Goal: Task Accomplishment & Management: Use online tool/utility

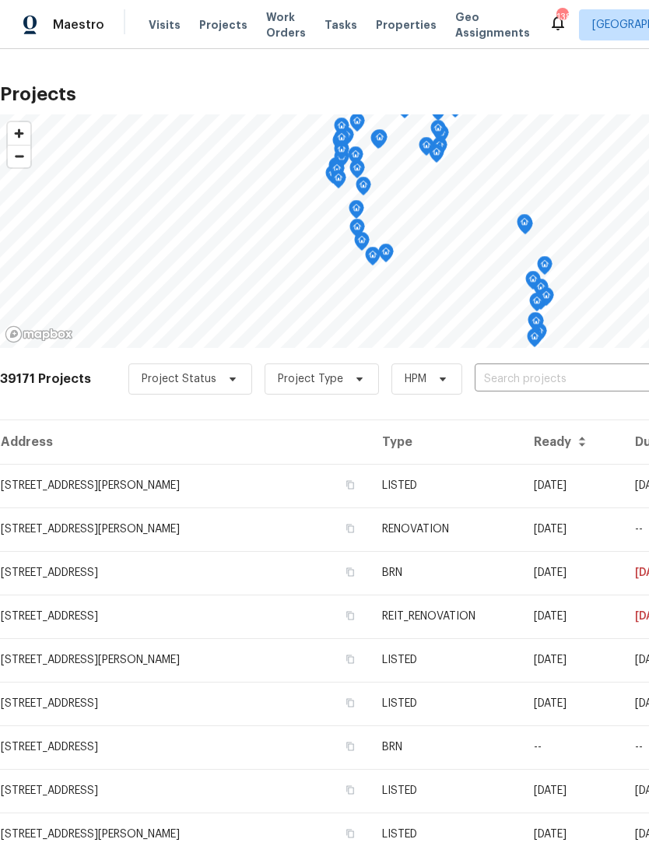
click at [270, 16] on span "Work Orders" at bounding box center [286, 24] width 40 height 31
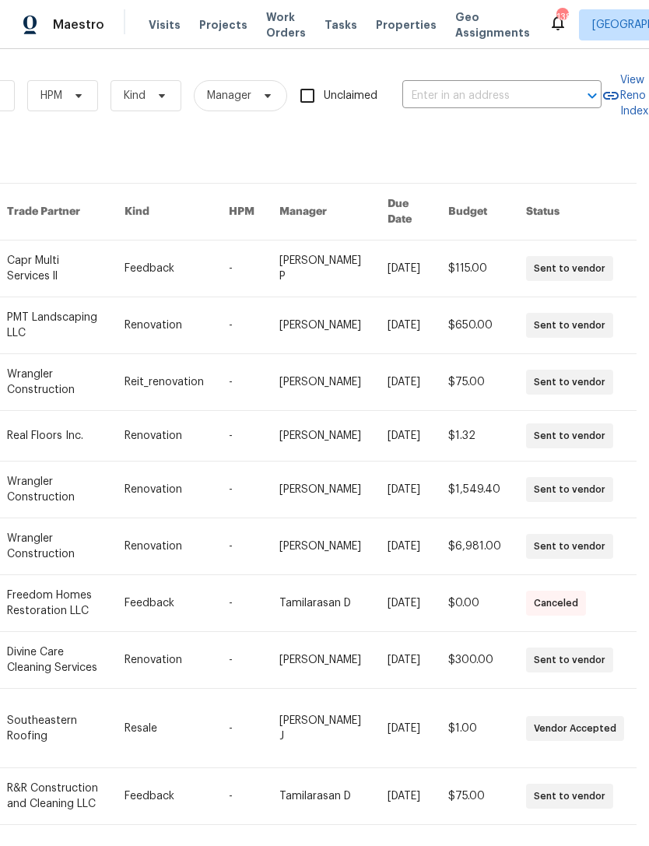
scroll to position [0, 256]
click at [528, 93] on input "text" at bounding box center [480, 96] width 156 height 24
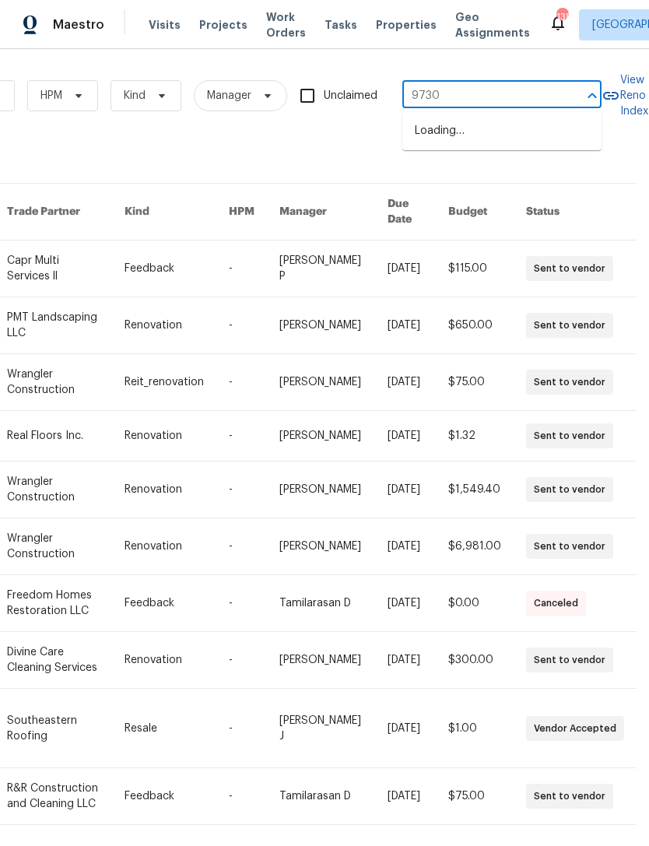
type input "9730"
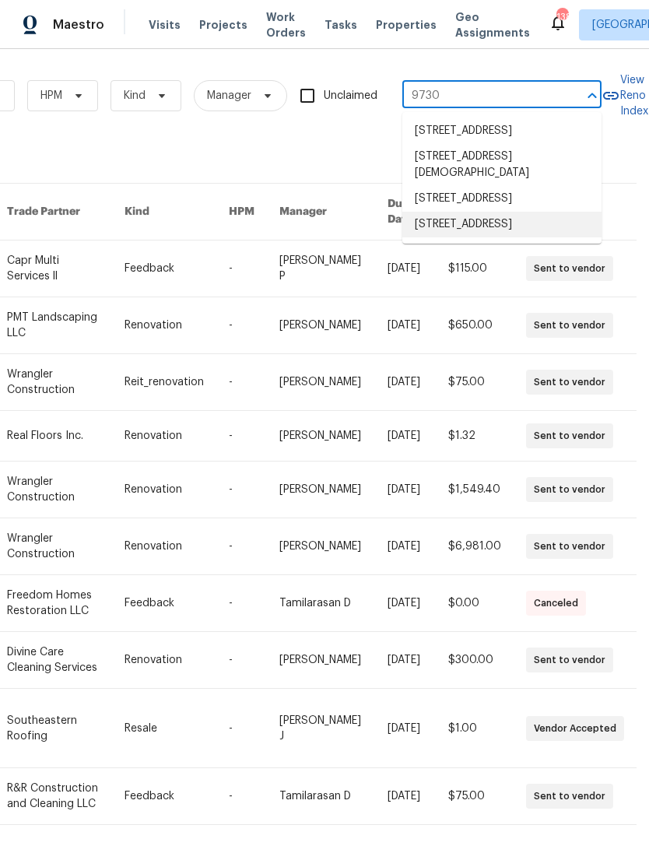
click at [514, 237] on li "[STREET_ADDRESS]" at bounding box center [501, 225] width 199 height 26
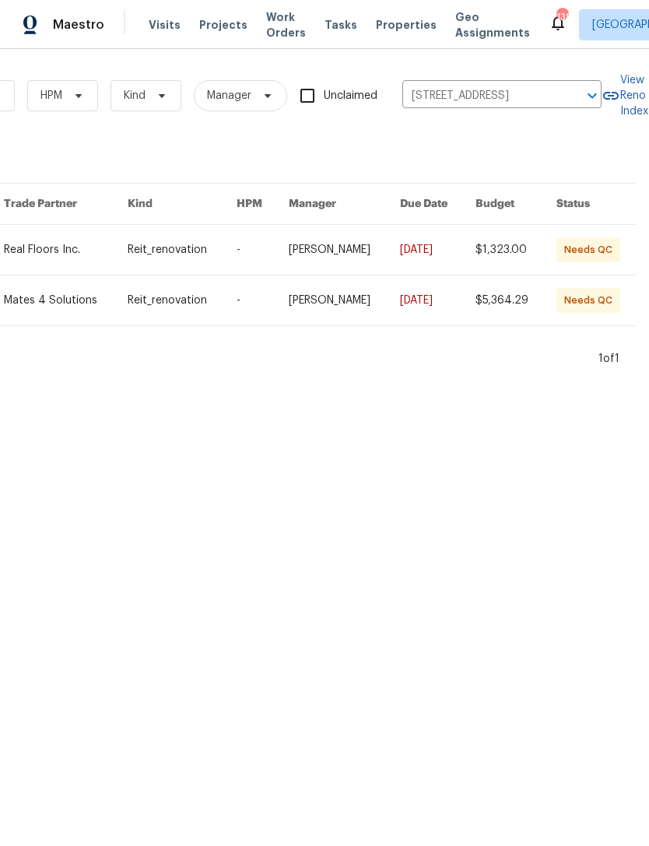
click at [375, 253] on link at bounding box center [344, 250] width 111 height 50
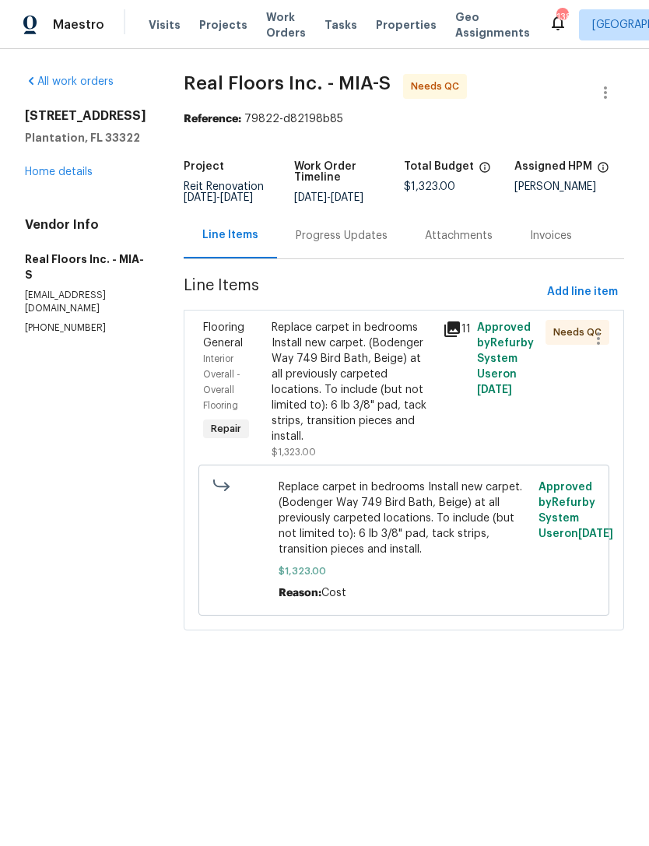
click at [373, 423] on div "Replace carpet in bedrooms Install new carpet. (Bodenger Way 749 Bird Bath, Bei…" at bounding box center [353, 382] width 162 height 125
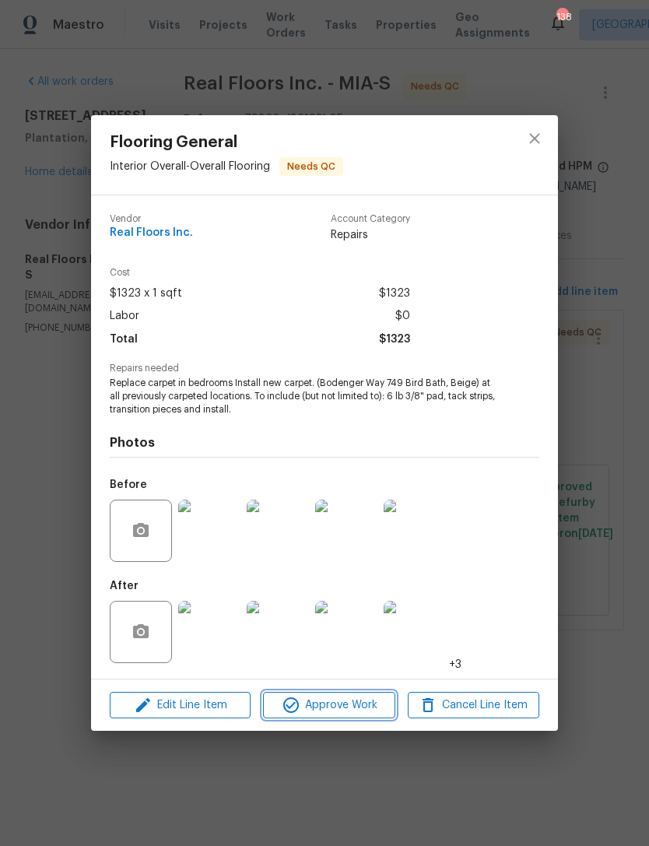
click at [351, 707] on span "Approve Work" at bounding box center [329, 705] width 122 height 19
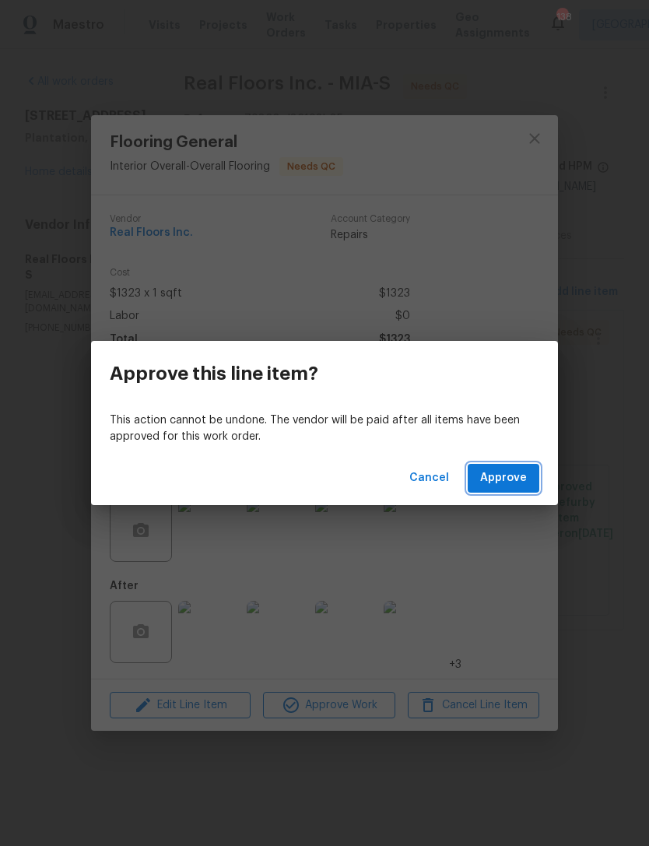
click at [525, 476] on span "Approve" at bounding box center [503, 478] width 47 height 19
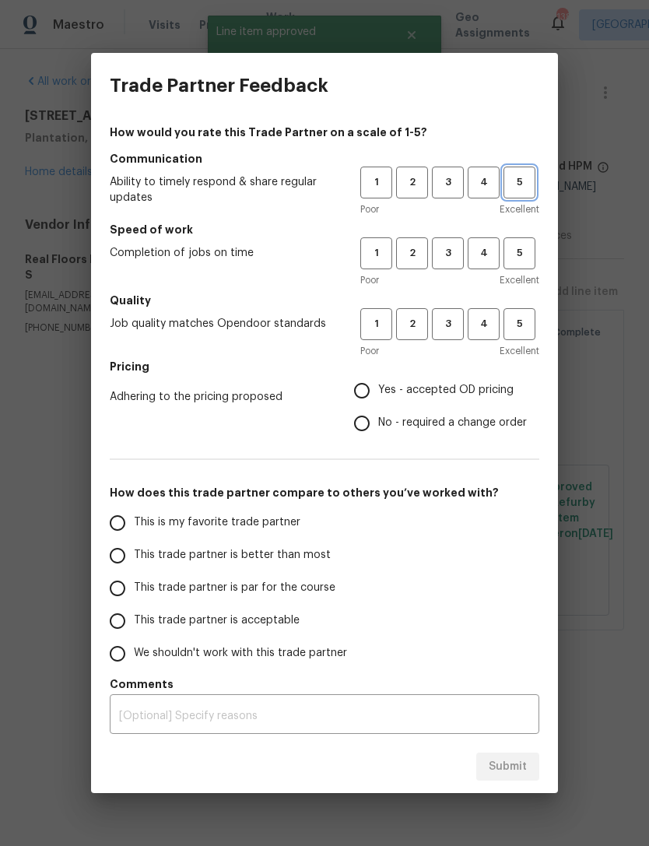
click at [522, 181] on span "5" at bounding box center [519, 183] width 29 height 18
click at [533, 330] on span "5" at bounding box center [519, 324] width 29 height 18
click at [371, 387] on input "Yes - accepted OD pricing" at bounding box center [362, 390] width 33 height 33
radio input "true"
click at [114, 522] on input "This is my favorite trade partner" at bounding box center [117, 523] width 33 height 33
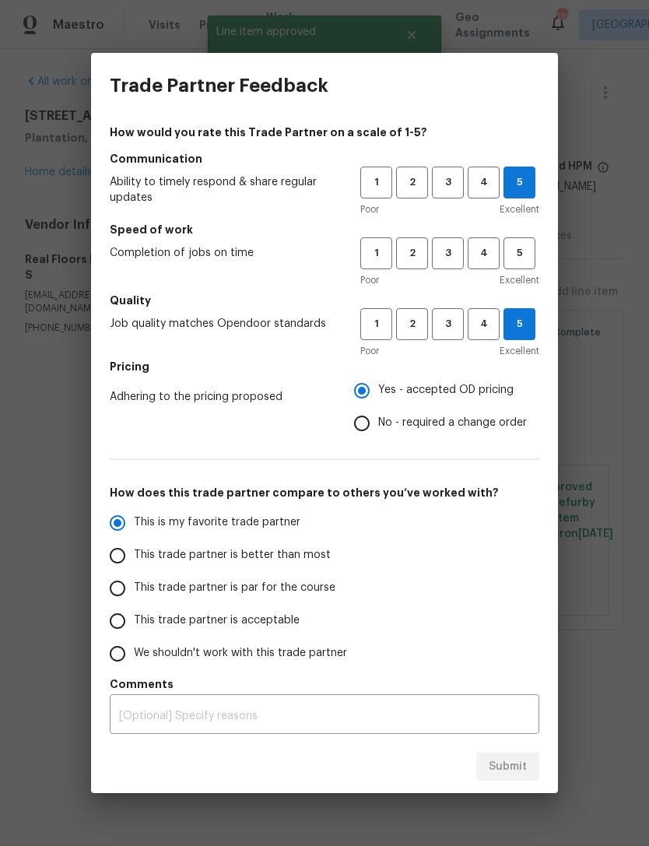
click at [511, 764] on div "Submit" at bounding box center [324, 767] width 467 height 54
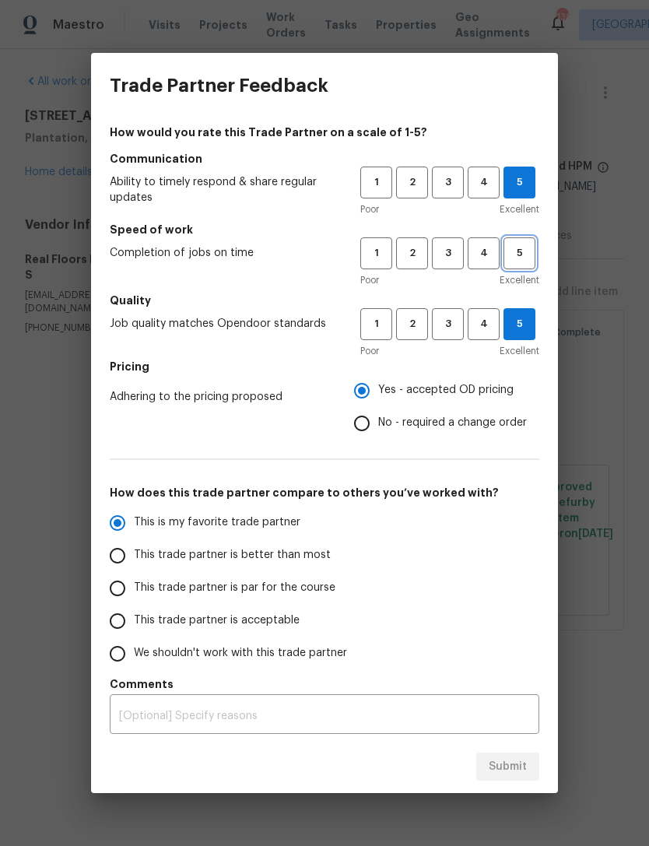
click at [528, 240] on button "5" at bounding box center [520, 253] width 32 height 32
radio input "true"
click at [511, 764] on span "Submit" at bounding box center [508, 766] width 38 height 19
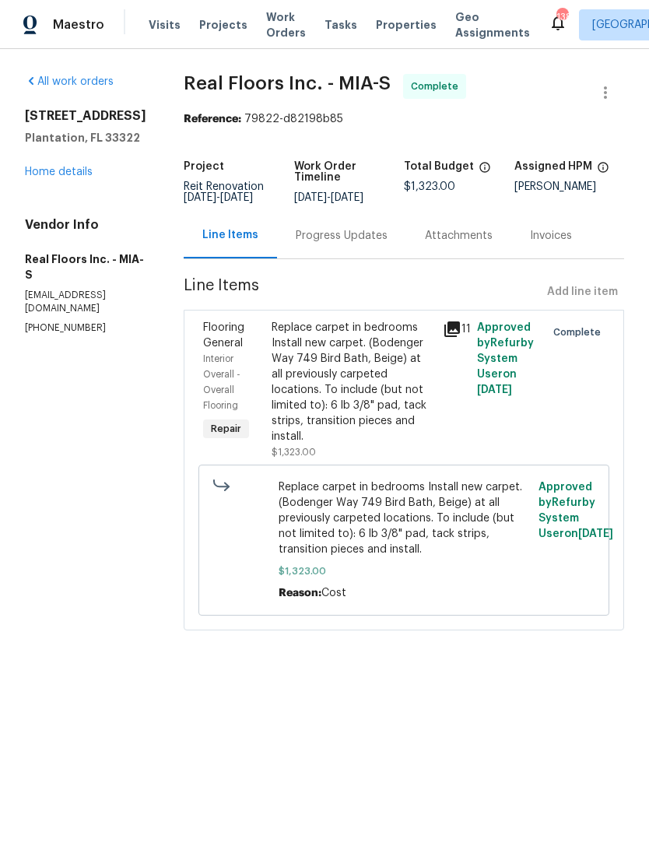
radio input "false"
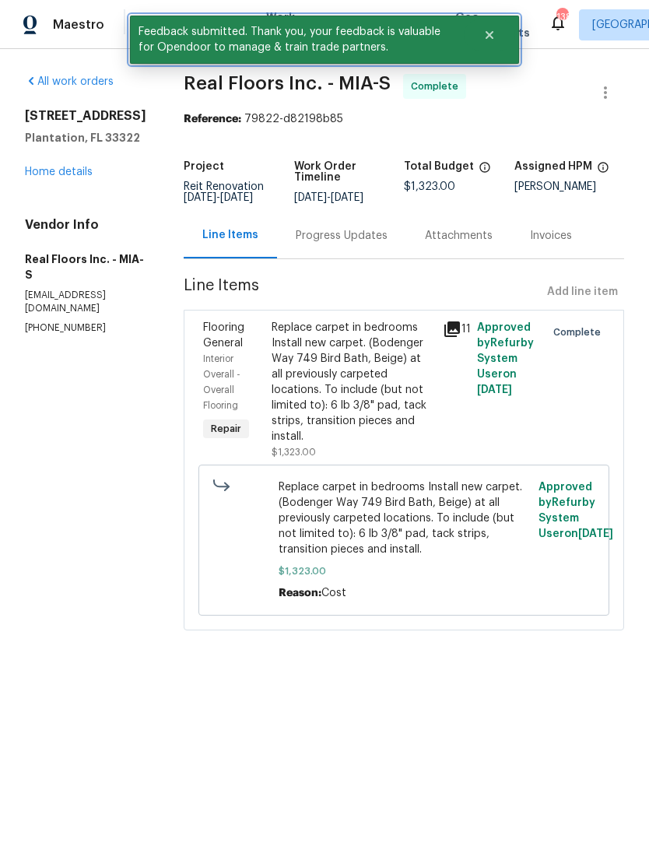
click at [495, 44] on button "Close" at bounding box center [489, 34] width 51 height 31
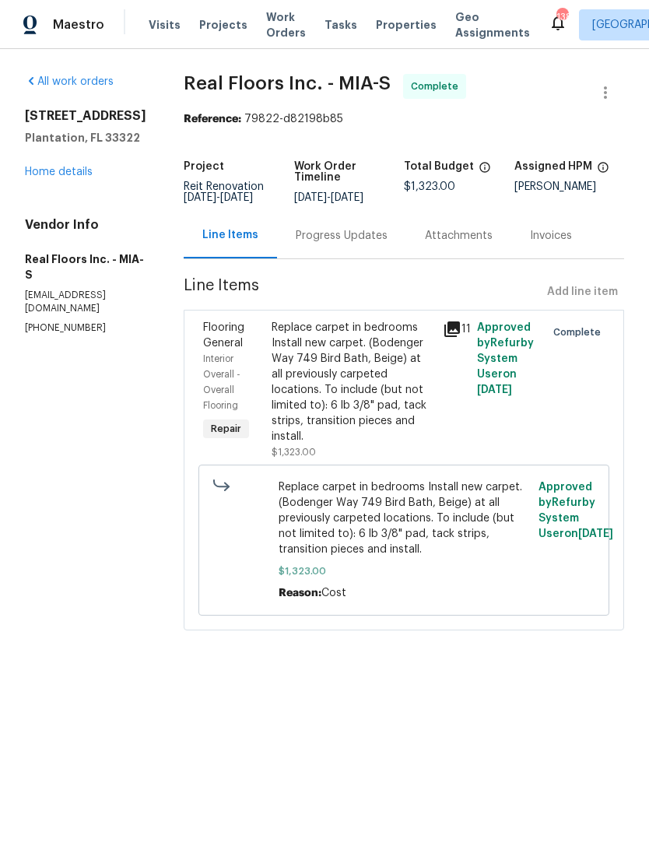
click at [268, 23] on span "Work Orders" at bounding box center [286, 24] width 40 height 31
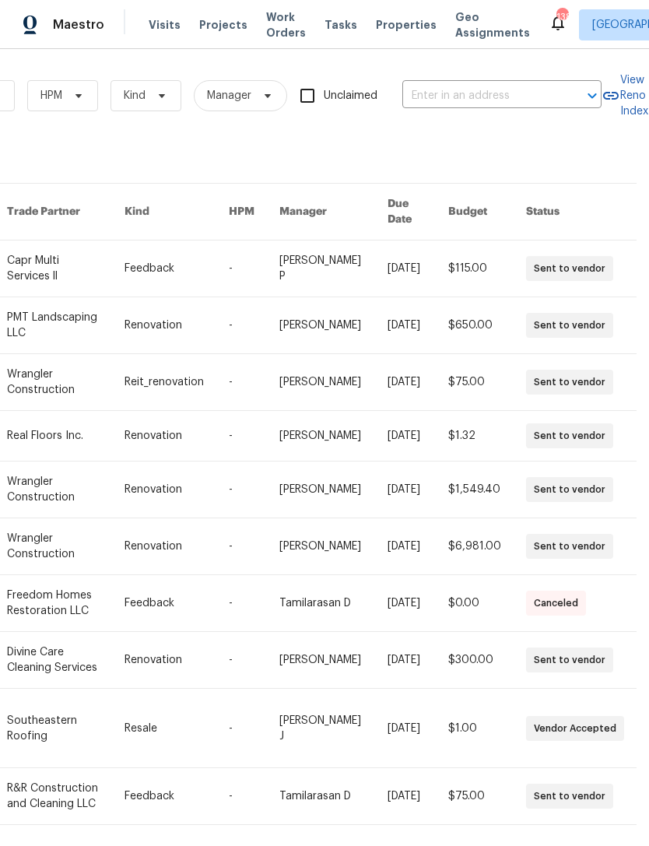
scroll to position [0, 256]
click at [510, 94] on input "text" at bounding box center [480, 96] width 156 height 24
type input "9730"
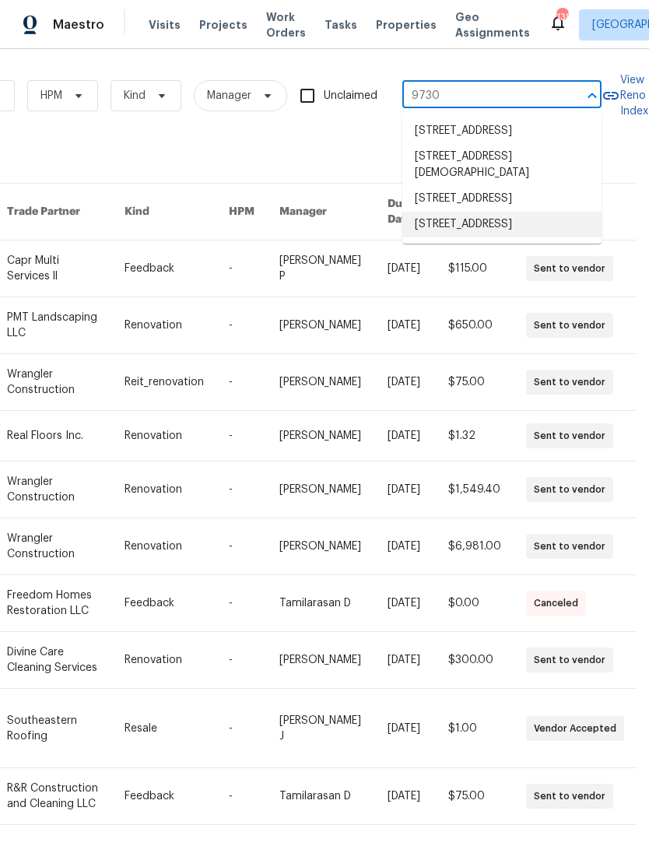
click at [507, 237] on li "[STREET_ADDRESS]" at bounding box center [501, 225] width 199 height 26
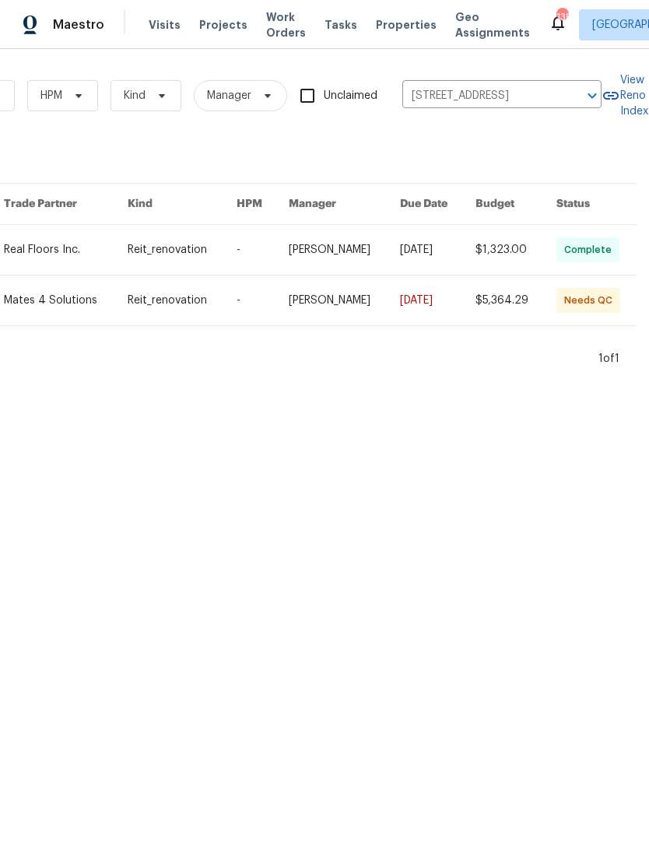
click at [386, 304] on link at bounding box center [344, 301] width 111 height 50
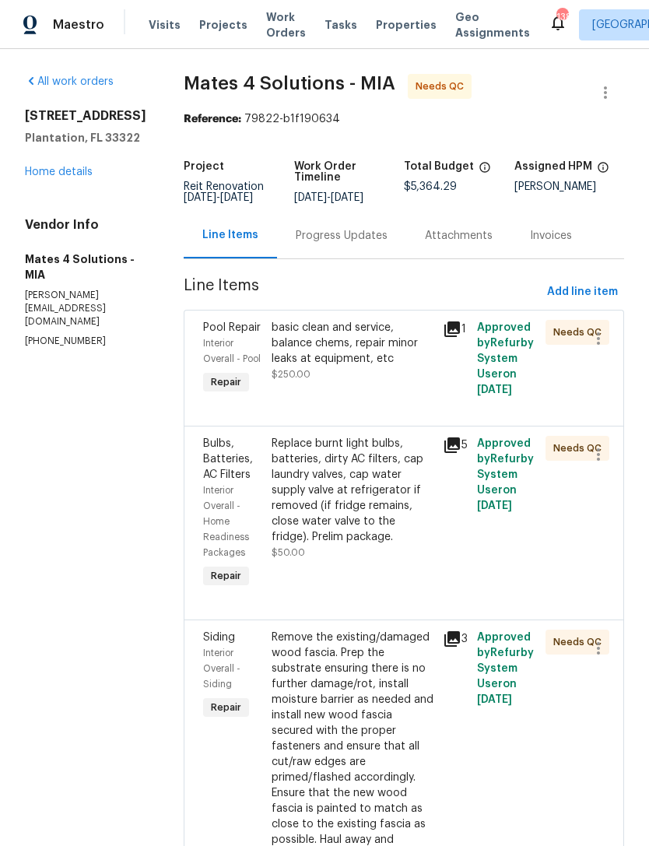
click at [382, 402] on div "basic clean and service, balance chems, repair minor leaks at equipment, etc $2…" at bounding box center [352, 358] width 171 height 87
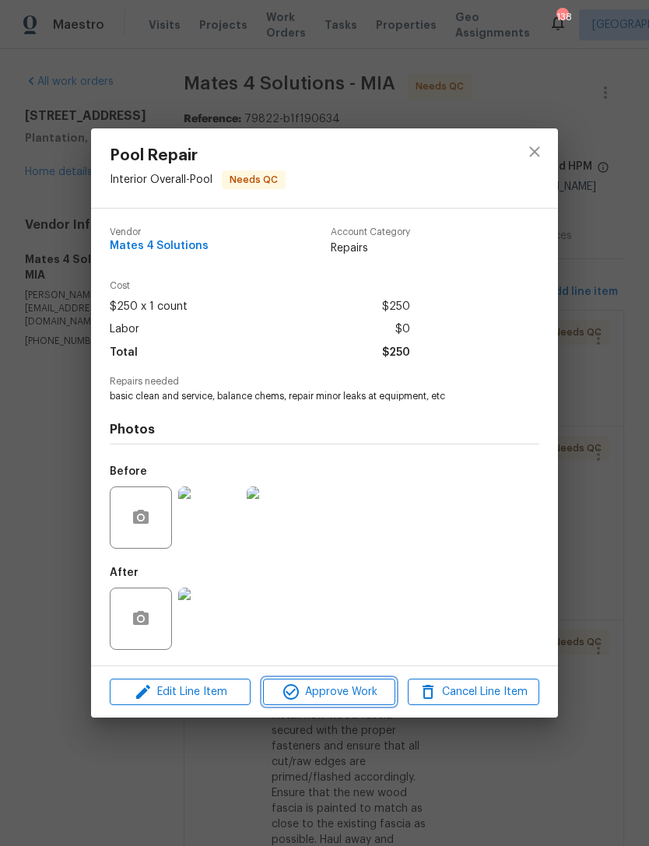
click at [356, 696] on span "Approve Work" at bounding box center [329, 692] width 122 height 19
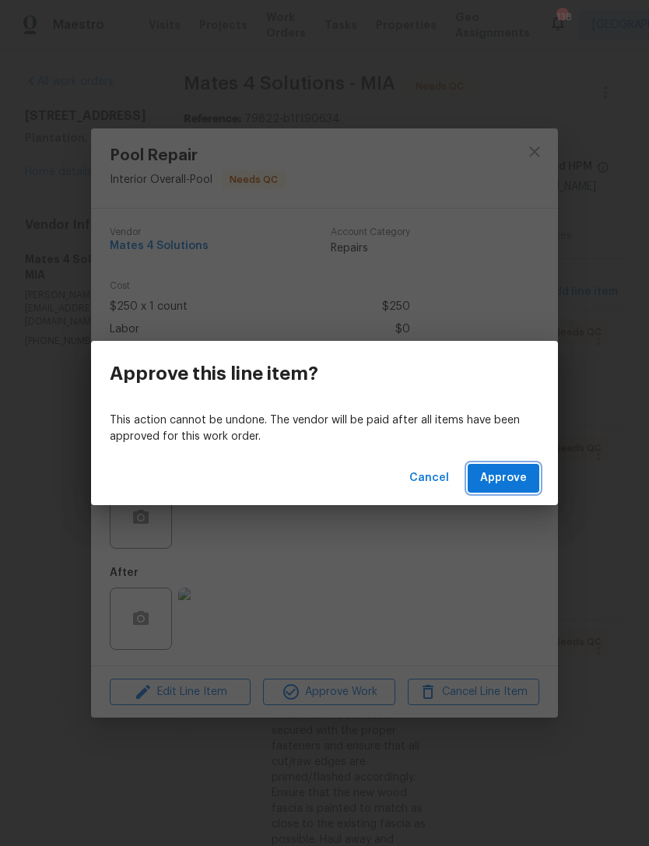
click at [512, 475] on span "Approve" at bounding box center [503, 478] width 47 height 19
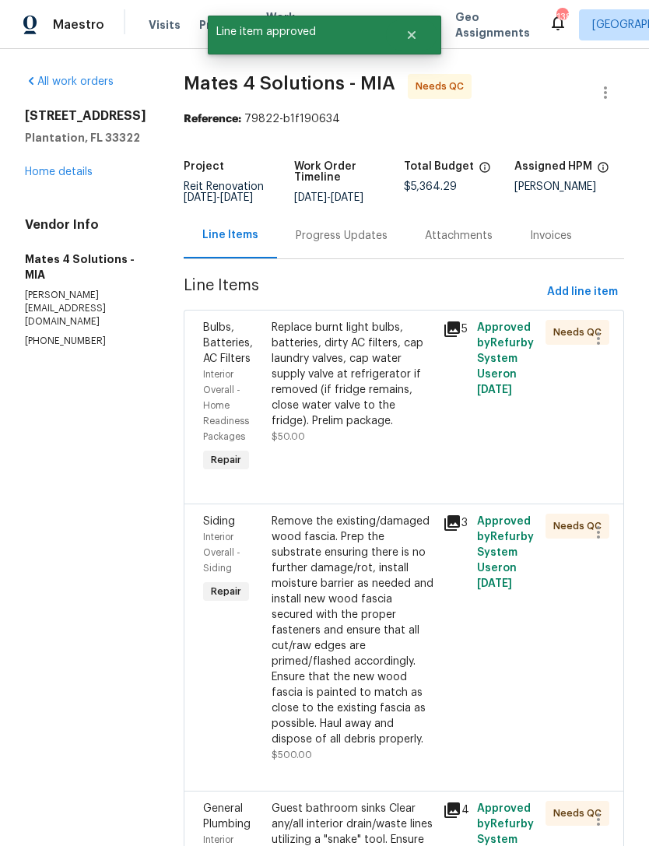
click at [323, 444] on div "Replace burnt light bulbs, batteries, dirty AC filters, cap laundry valves, cap…" at bounding box center [353, 382] width 162 height 125
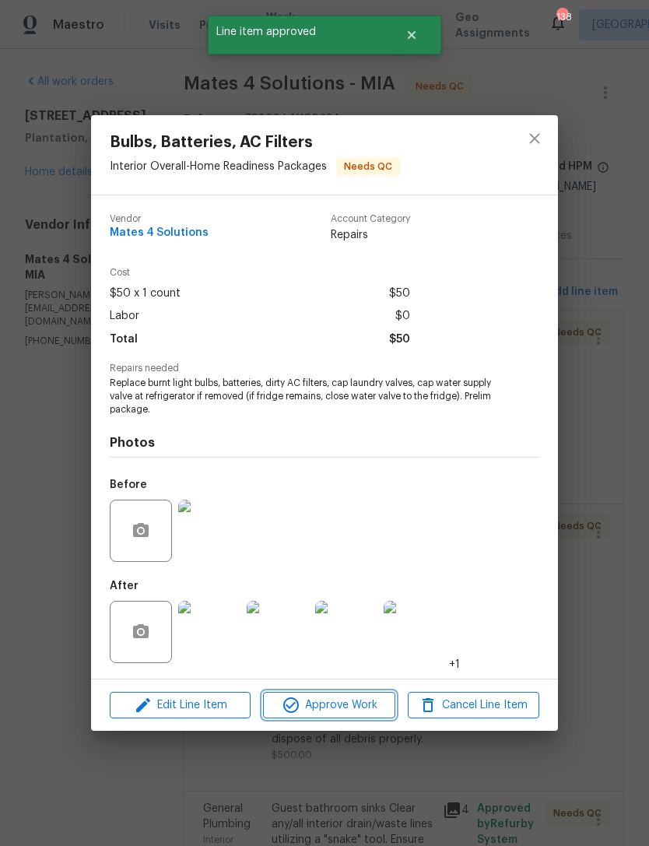
click at [339, 700] on span "Approve Work" at bounding box center [329, 705] width 122 height 19
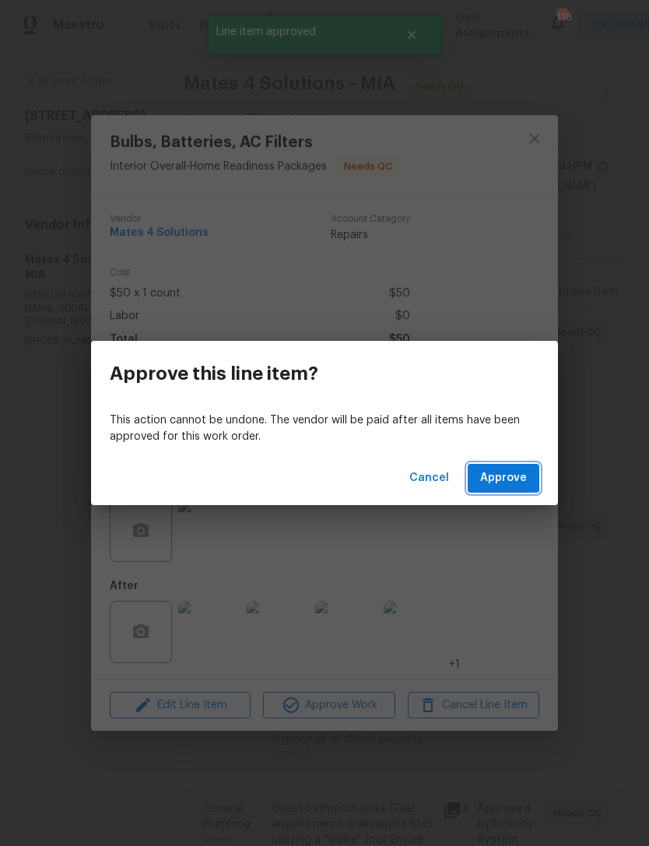
click at [510, 482] on span "Approve" at bounding box center [503, 478] width 47 height 19
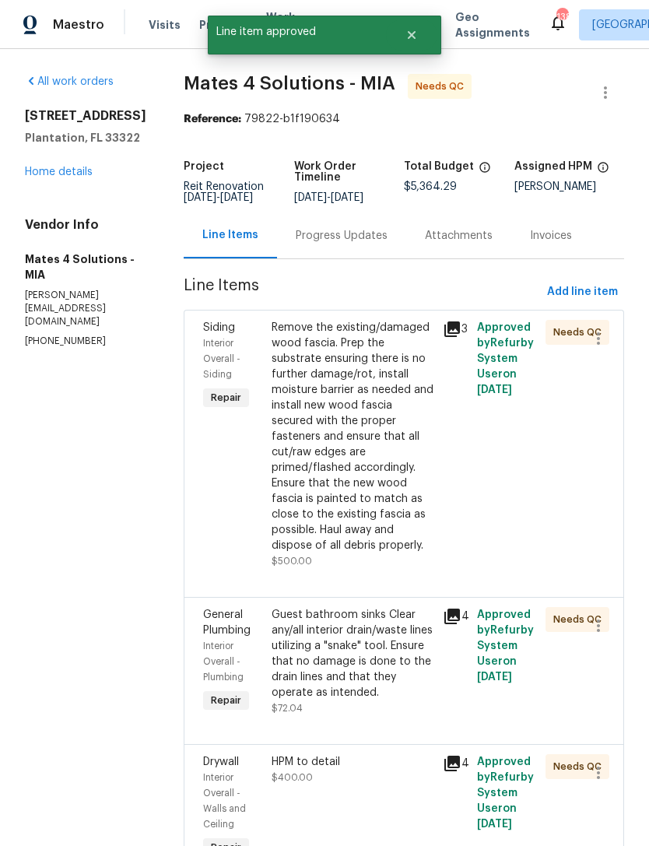
click at [353, 489] on div "Remove the existing/damaged wood fascia. Prep the substrate ensuring there is n…" at bounding box center [353, 436] width 162 height 233
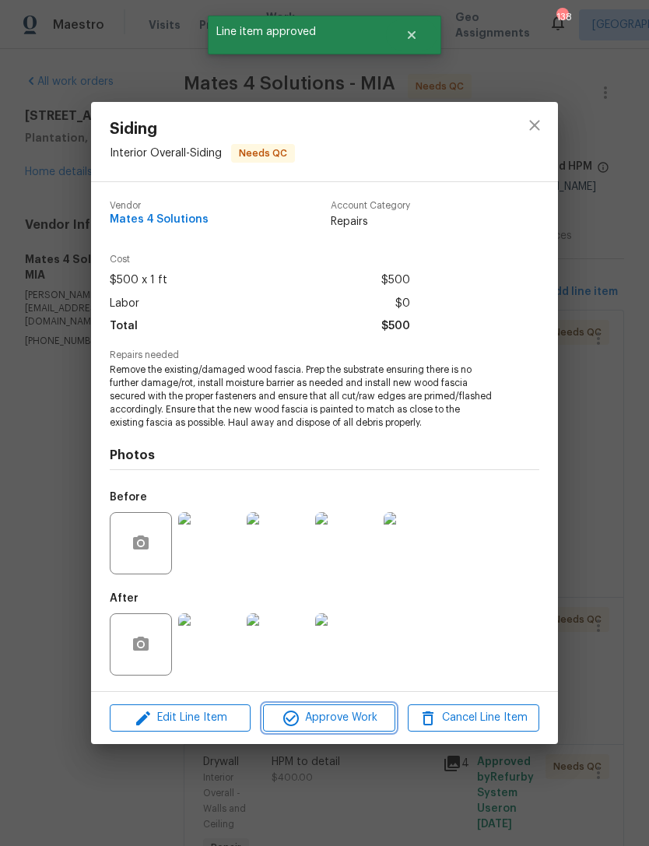
click at [328, 725] on span "Approve Work" at bounding box center [329, 717] width 122 height 19
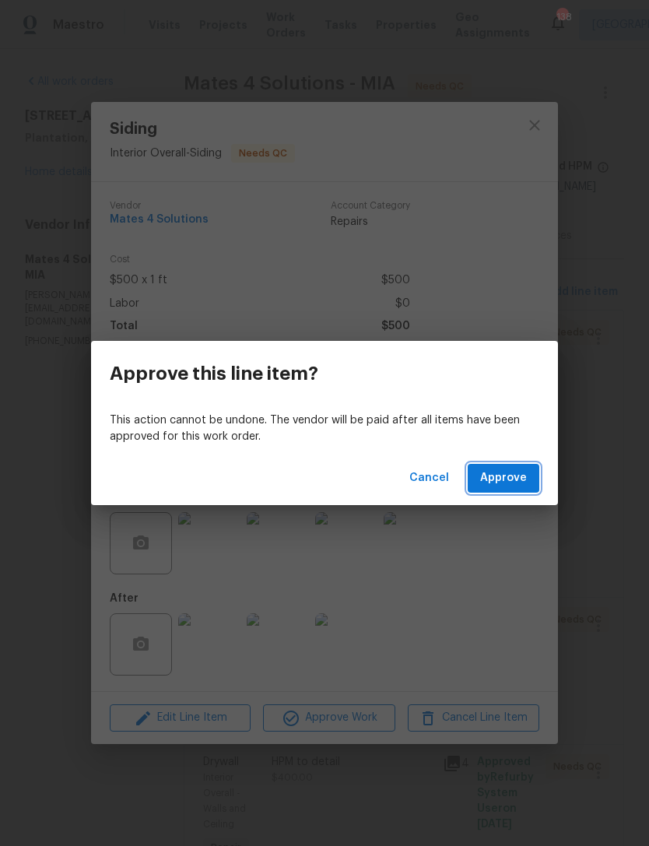
click at [506, 486] on span "Approve" at bounding box center [503, 478] width 47 height 19
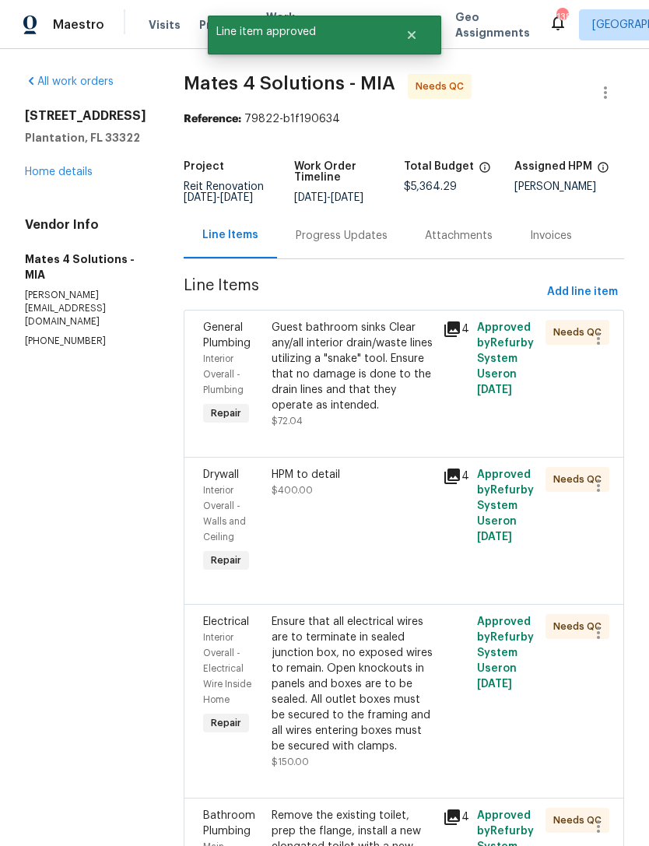
click at [367, 424] on div "Guest bathroom sinks Clear any/all interior drain/waste lines utilizing a "snak…" at bounding box center [353, 374] width 162 height 109
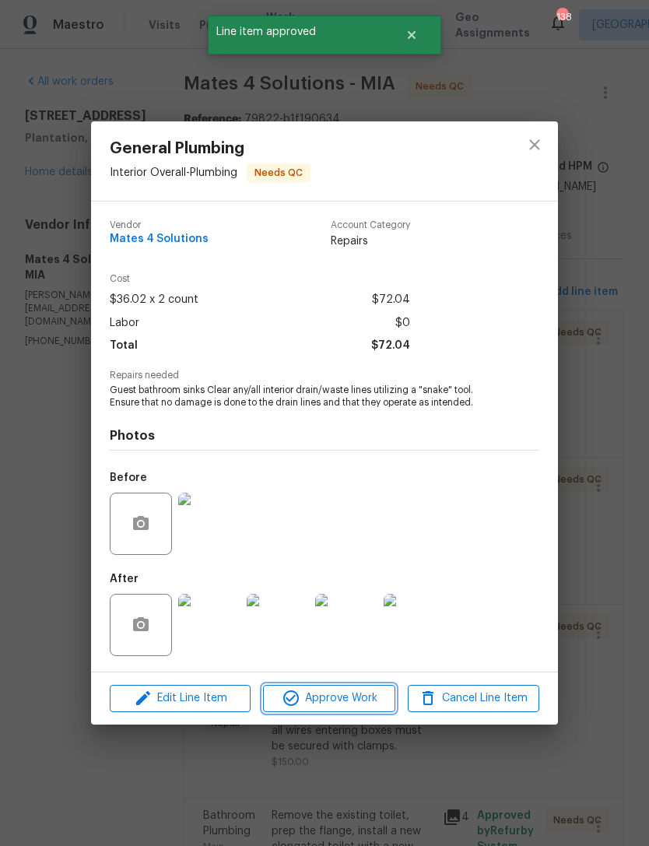
click at [344, 697] on span "Approve Work" at bounding box center [329, 698] width 122 height 19
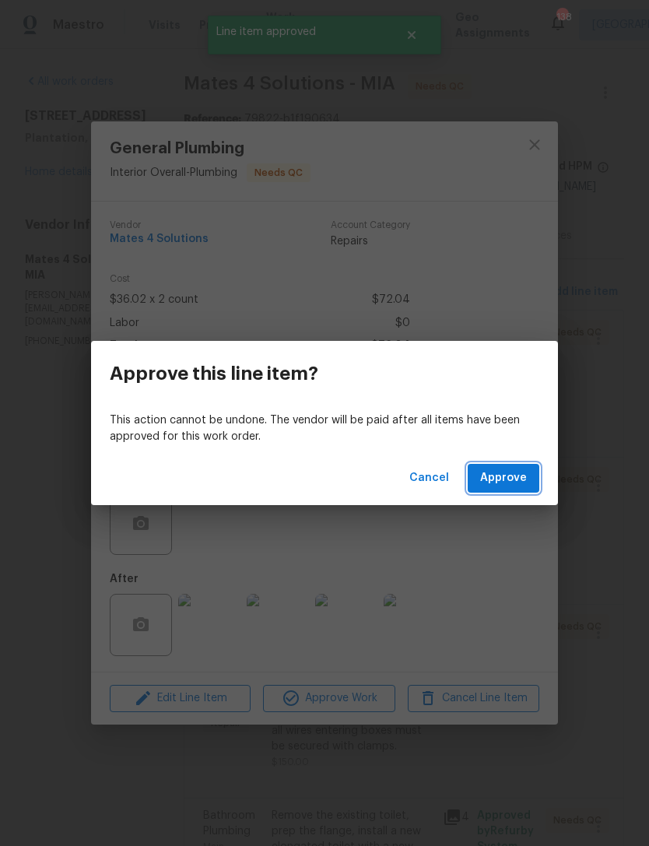
click at [513, 472] on span "Approve" at bounding box center [503, 478] width 47 height 19
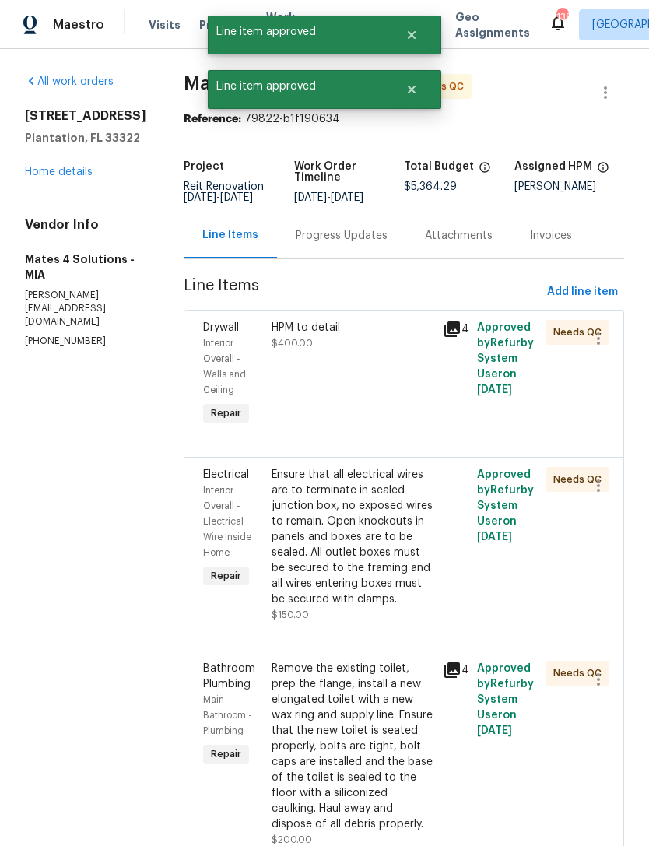
click at [334, 427] on div "HPM to detail $400.00" at bounding box center [352, 374] width 171 height 118
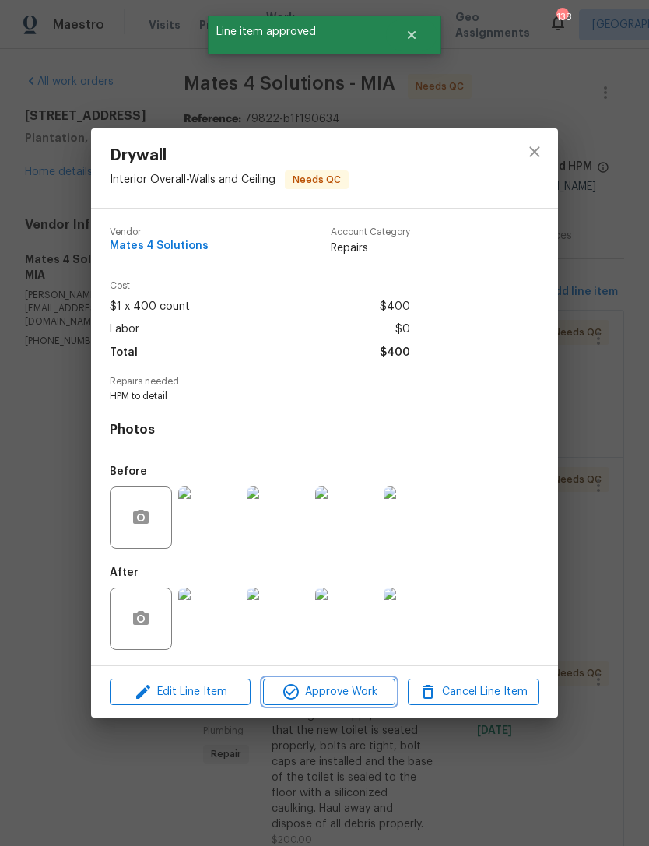
click at [346, 694] on span "Approve Work" at bounding box center [329, 692] width 122 height 19
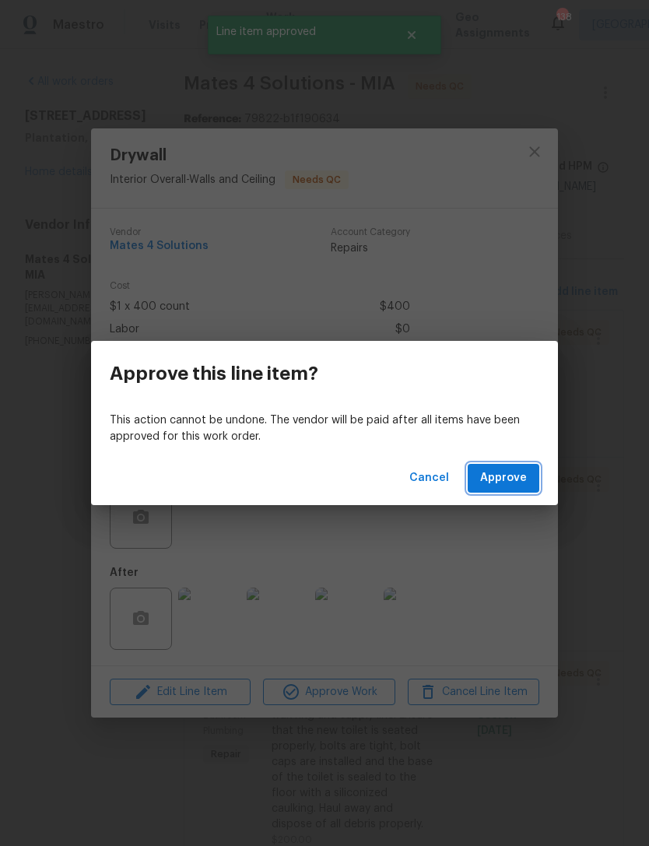
click at [515, 469] on span "Approve" at bounding box center [503, 478] width 47 height 19
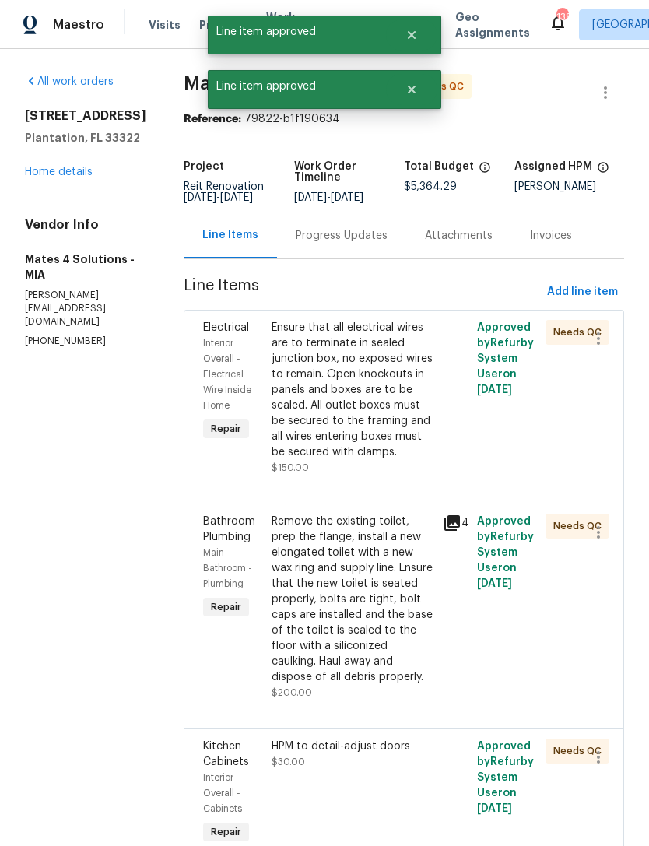
click at [332, 437] on div "Ensure that all electrical wires are to terminate in sealed junction box, no ex…" at bounding box center [353, 390] width 162 height 140
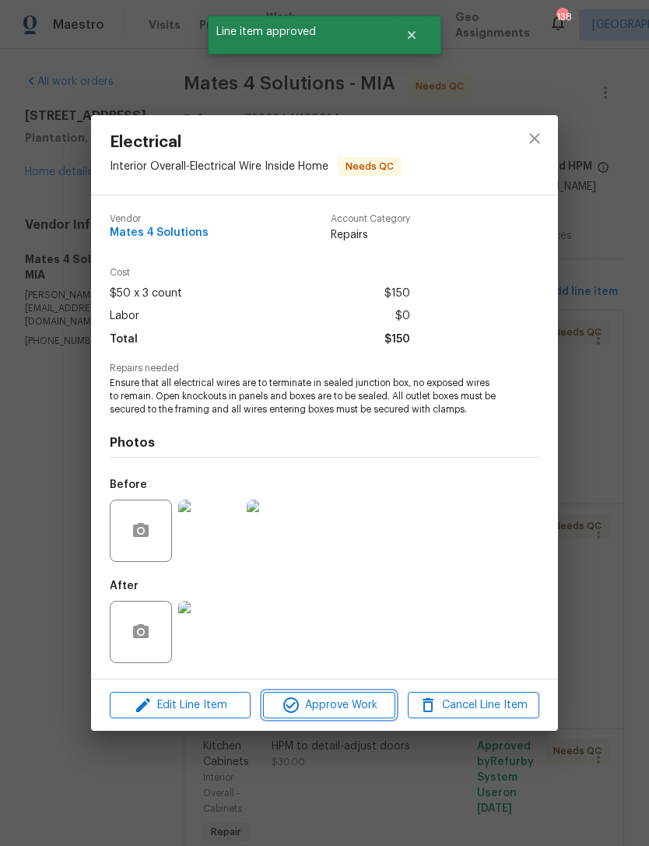
click at [335, 708] on span "Approve Work" at bounding box center [329, 705] width 122 height 19
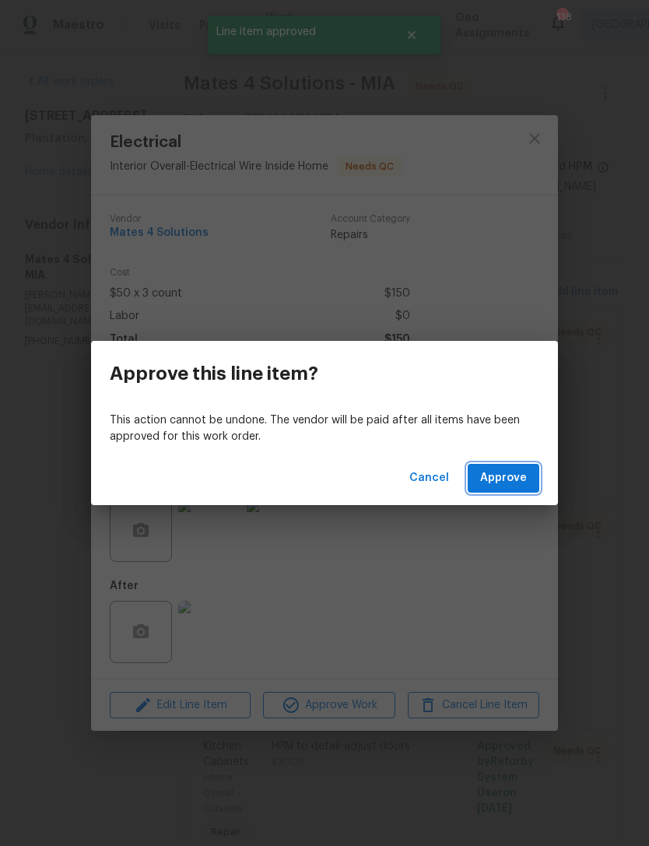
click at [507, 482] on span "Approve" at bounding box center [503, 478] width 47 height 19
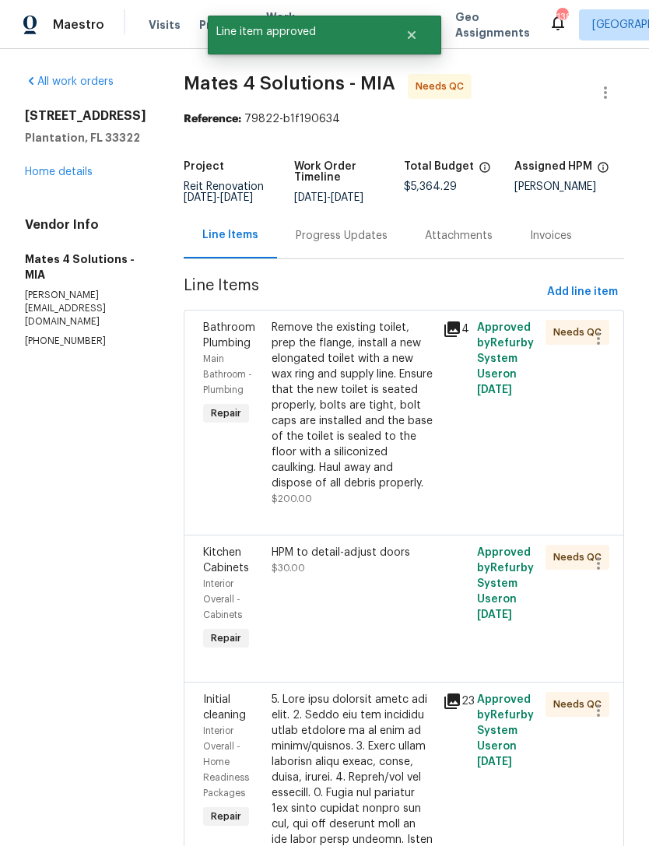
click at [342, 491] on div "Remove the existing toilet, prep the flange, install a new elongated toilet wit…" at bounding box center [353, 405] width 162 height 171
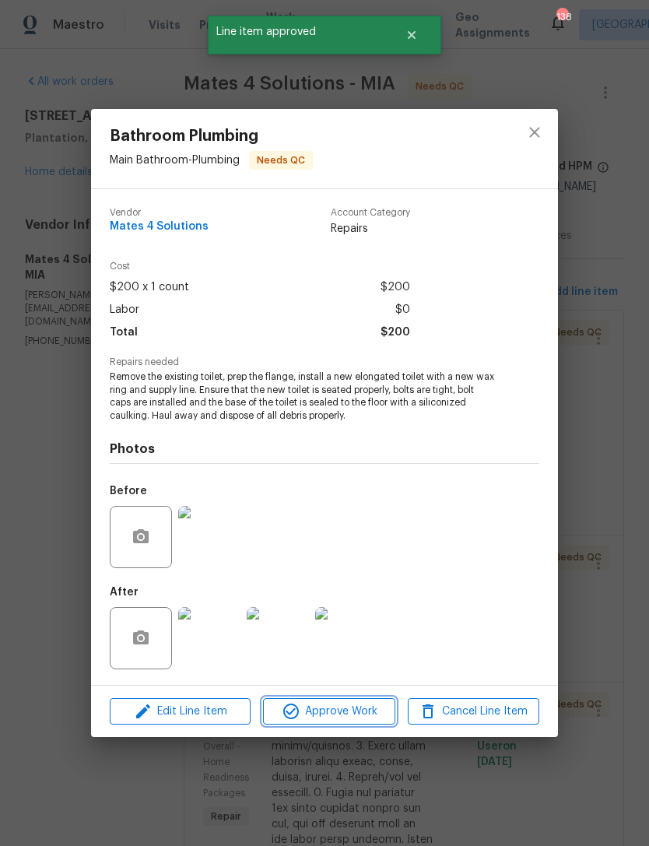
click at [357, 714] on span "Approve Work" at bounding box center [329, 711] width 122 height 19
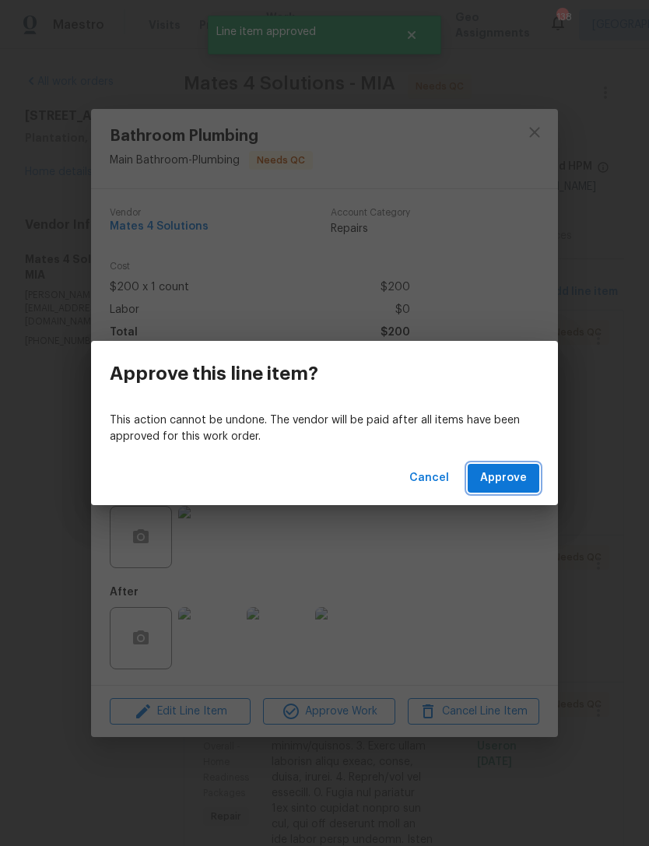
click at [506, 479] on span "Approve" at bounding box center [503, 478] width 47 height 19
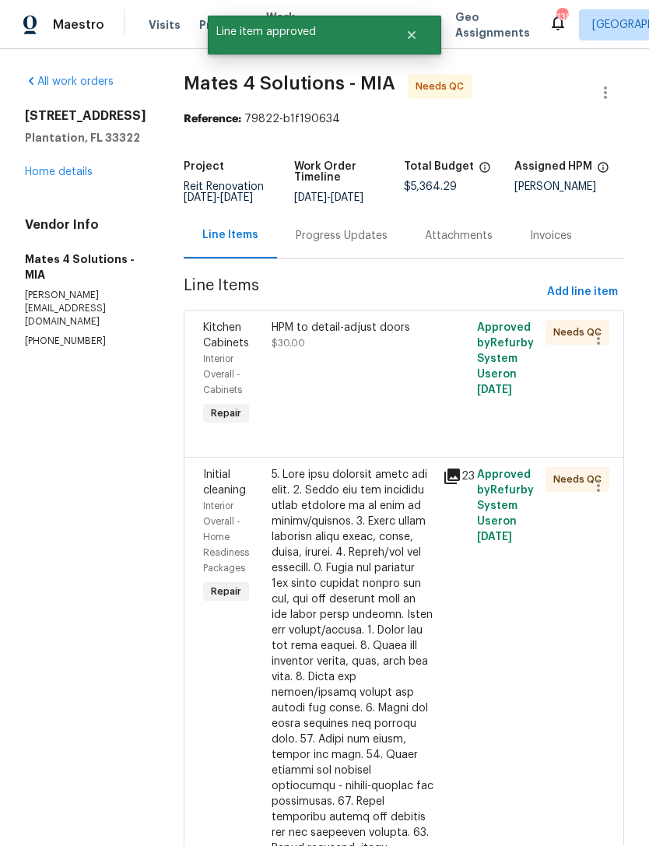
click at [350, 424] on div "HPM to detail-adjust doors $30.00" at bounding box center [352, 374] width 171 height 118
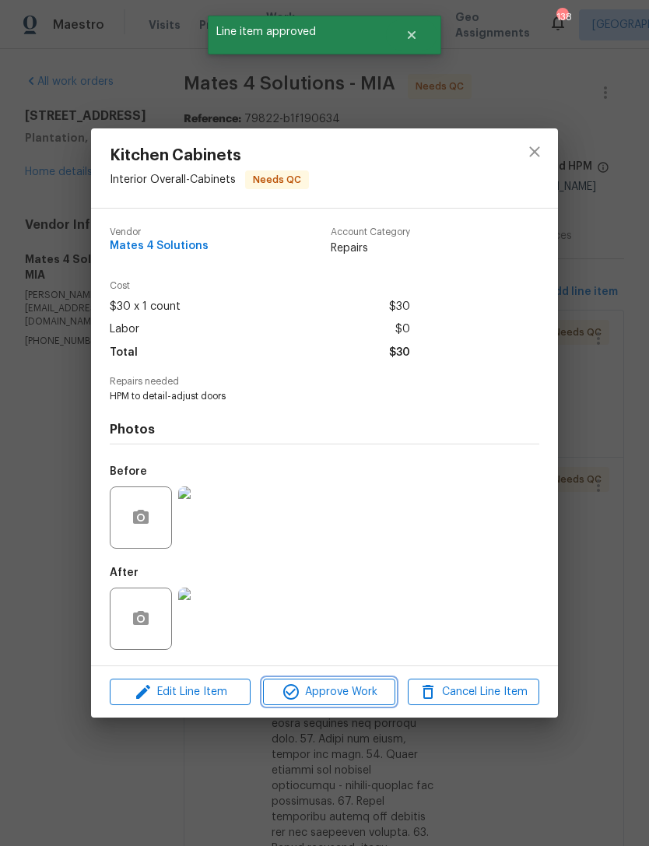
click at [346, 693] on span "Approve Work" at bounding box center [329, 692] width 122 height 19
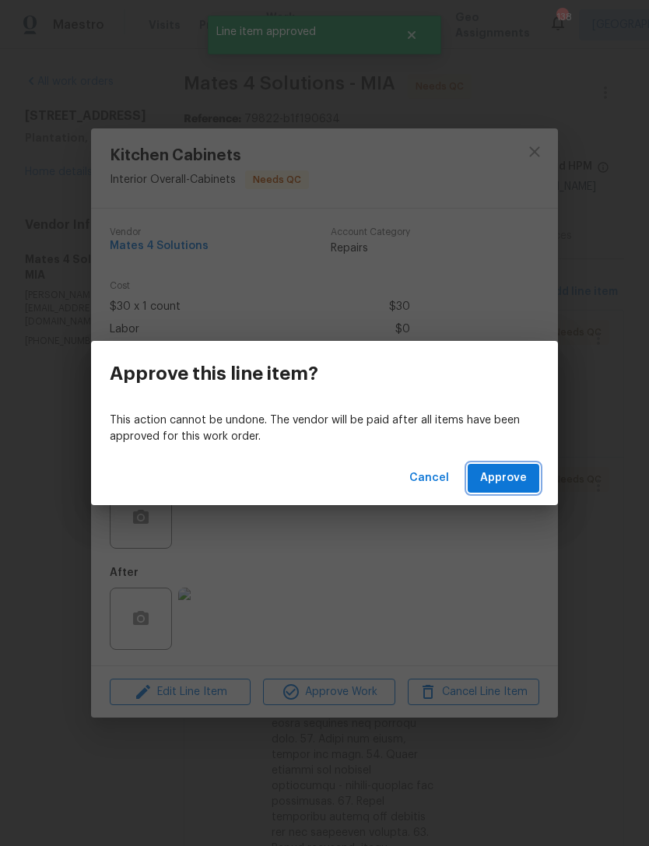
click at [505, 476] on span "Approve" at bounding box center [503, 478] width 47 height 19
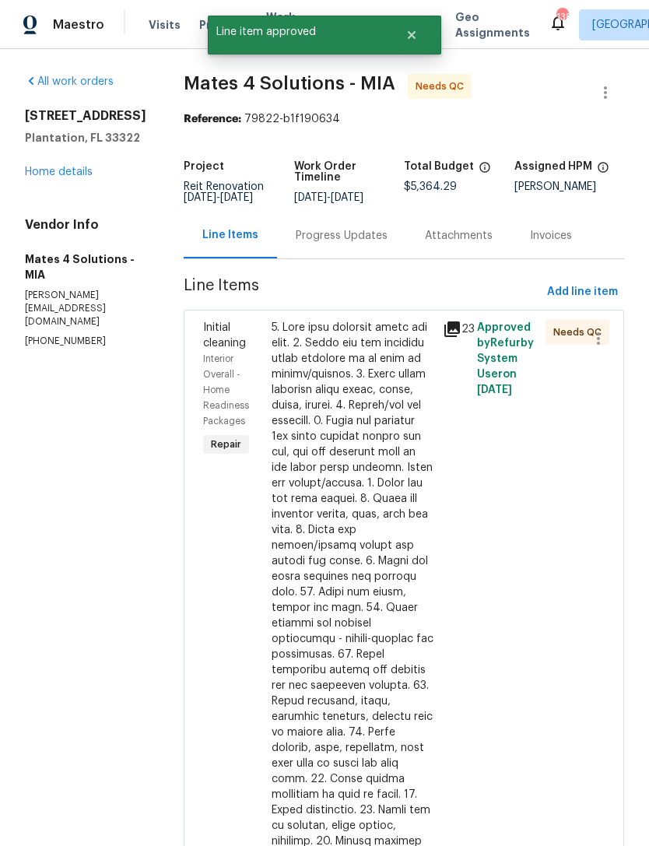
click at [350, 440] on div at bounding box center [353, 693] width 162 height 747
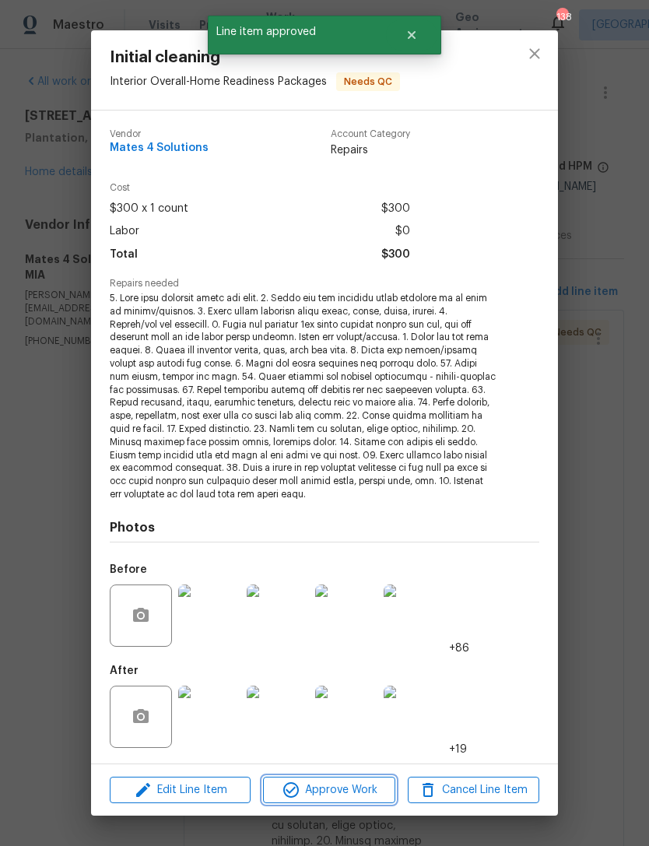
click at [338, 788] on span "Approve Work" at bounding box center [329, 790] width 122 height 19
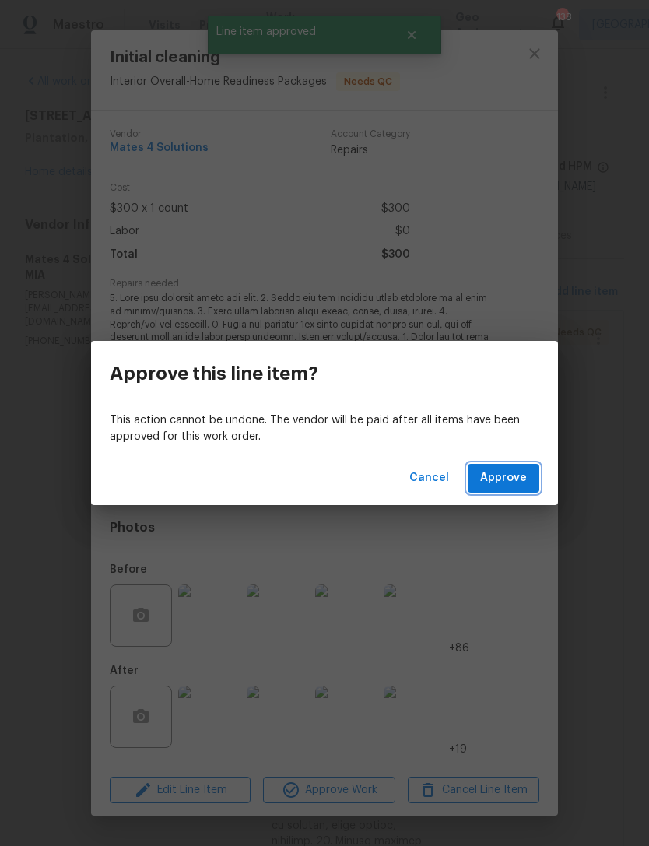
click at [507, 475] on span "Approve" at bounding box center [503, 478] width 47 height 19
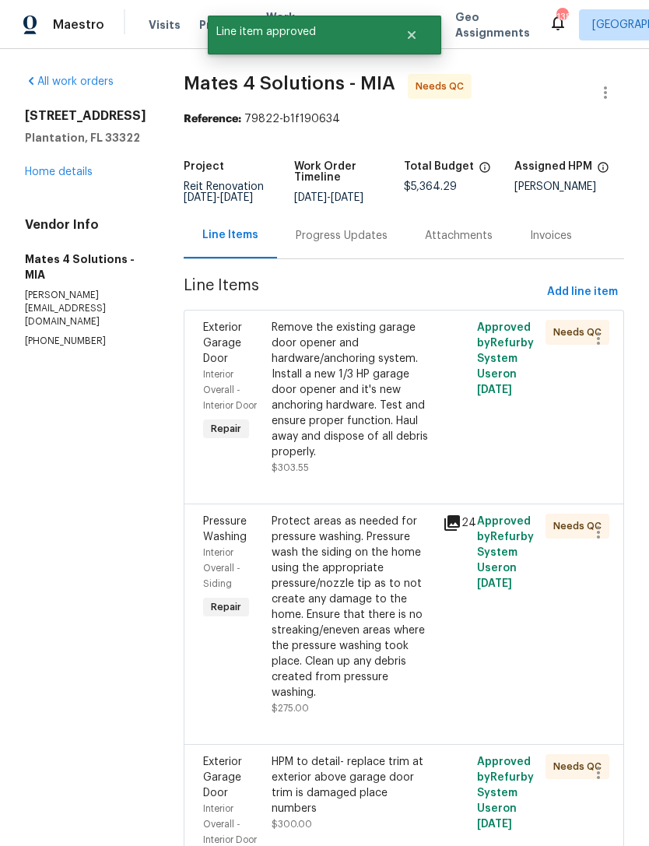
click at [381, 471] on div "Remove the existing garage door opener and hardware/anchoring system. Install a…" at bounding box center [353, 398] width 162 height 156
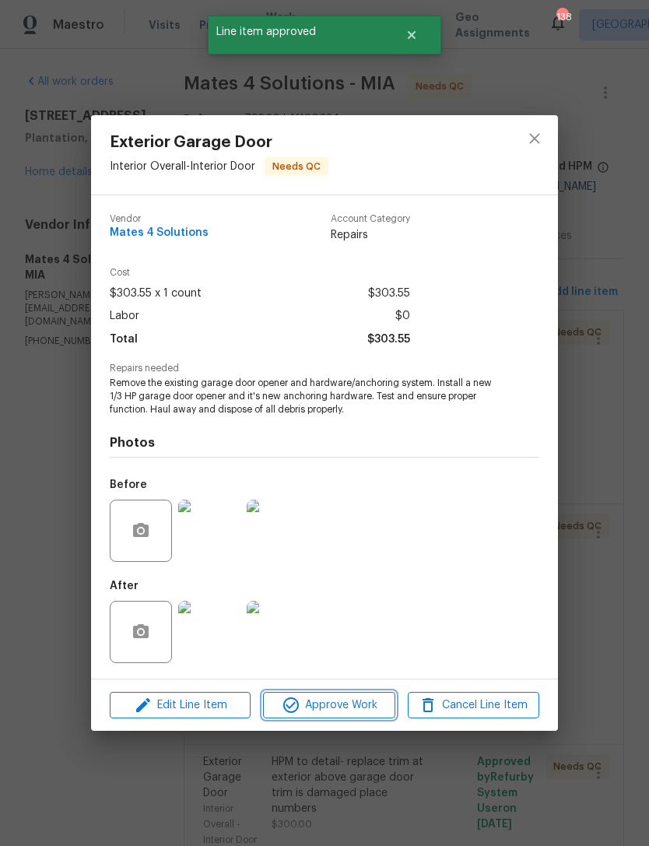
click at [352, 707] on span "Approve Work" at bounding box center [329, 705] width 122 height 19
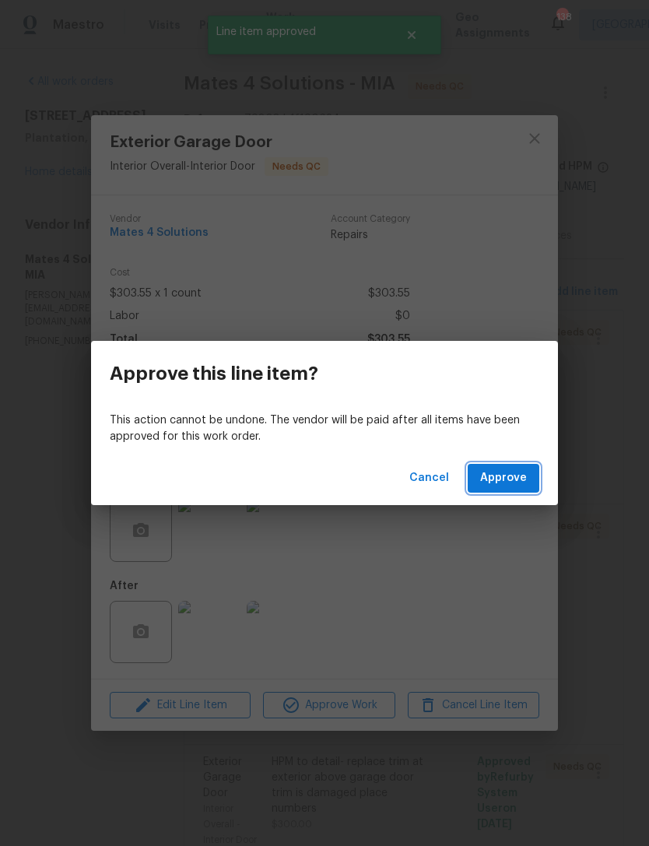
click at [496, 480] on span "Approve" at bounding box center [503, 478] width 47 height 19
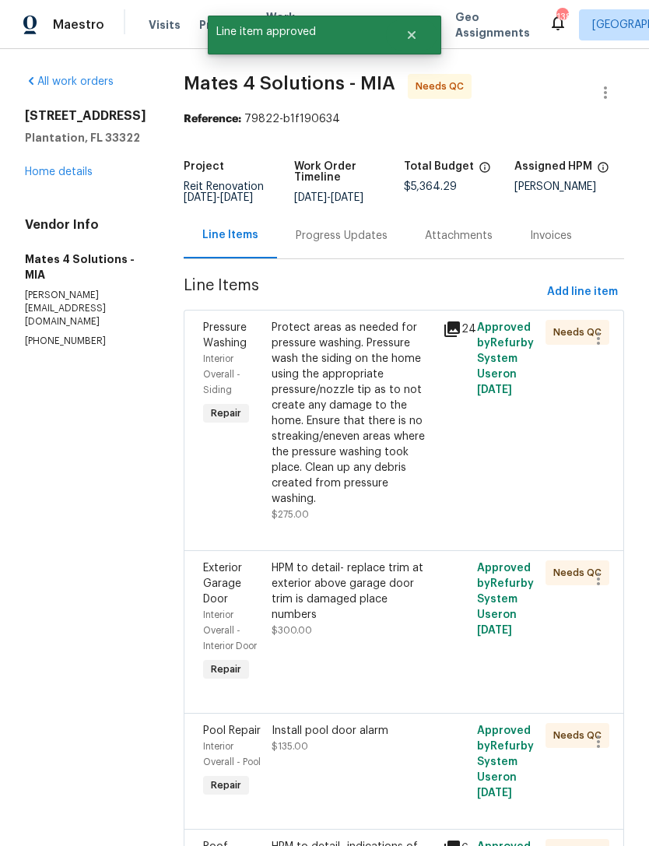
click at [332, 497] on div "Protect areas as needed for pressure washing. Pressure wash the siding on the h…" at bounding box center [353, 413] width 162 height 187
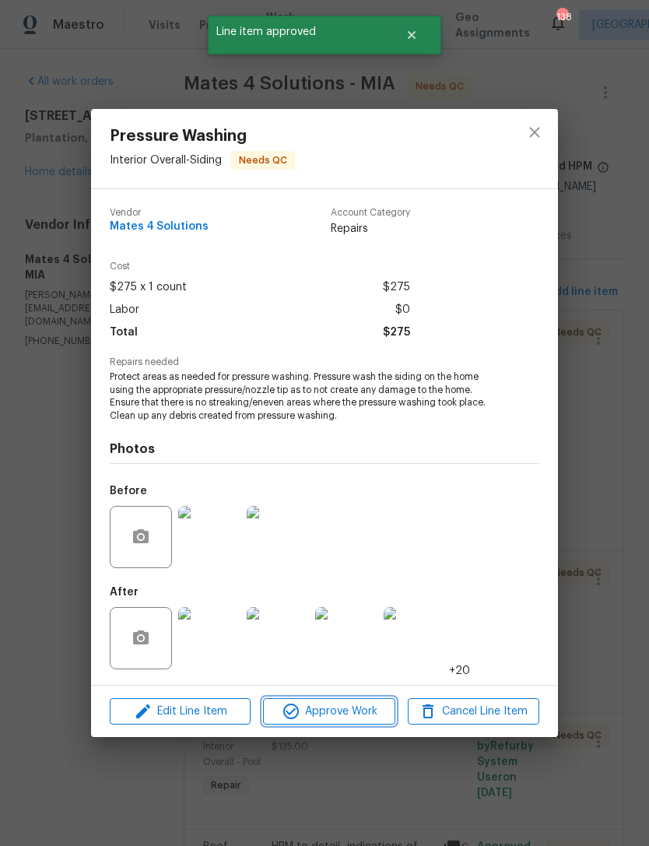
click at [349, 711] on span "Approve Work" at bounding box center [329, 711] width 122 height 19
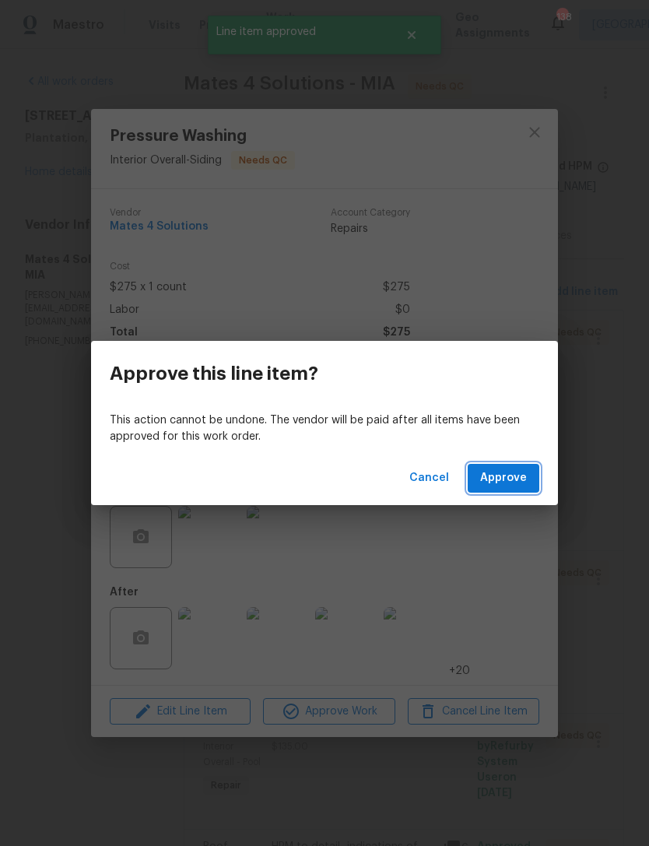
click at [501, 477] on span "Approve" at bounding box center [503, 478] width 47 height 19
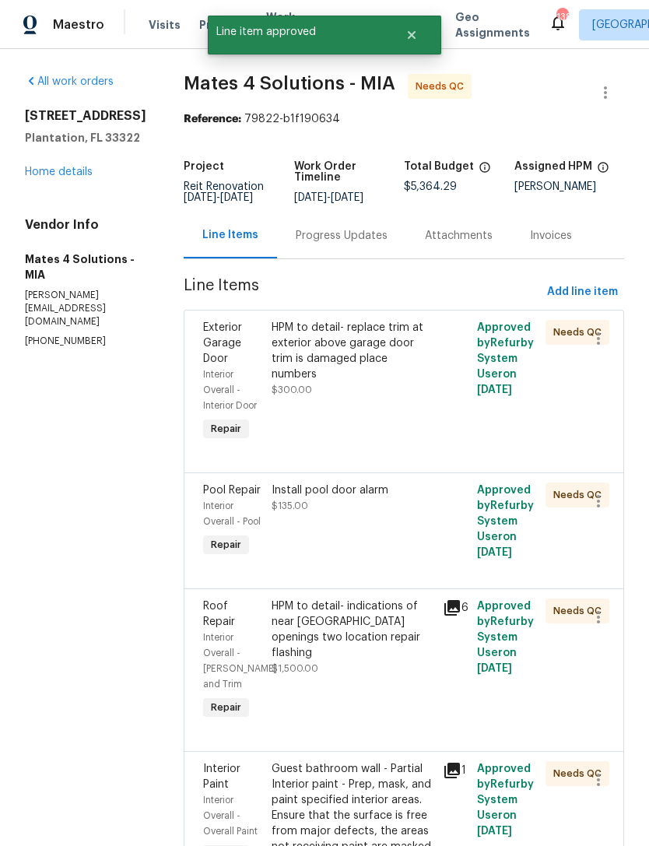
click at [341, 439] on div "HPM to detail- replace trim at exterior above garage door trim is damaged place…" at bounding box center [352, 382] width 171 height 134
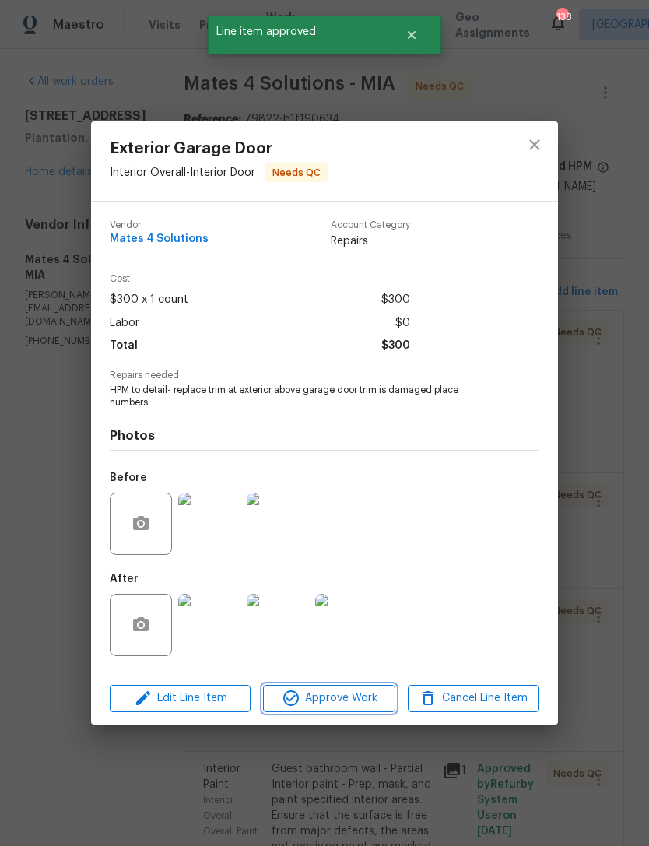
click at [356, 703] on span "Approve Work" at bounding box center [329, 698] width 122 height 19
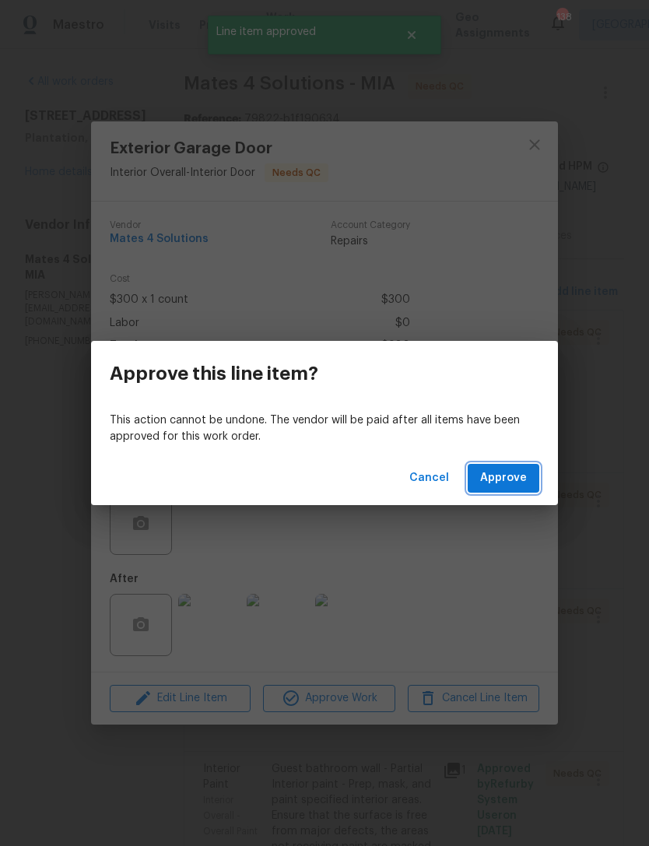
click at [501, 475] on span "Approve" at bounding box center [503, 478] width 47 height 19
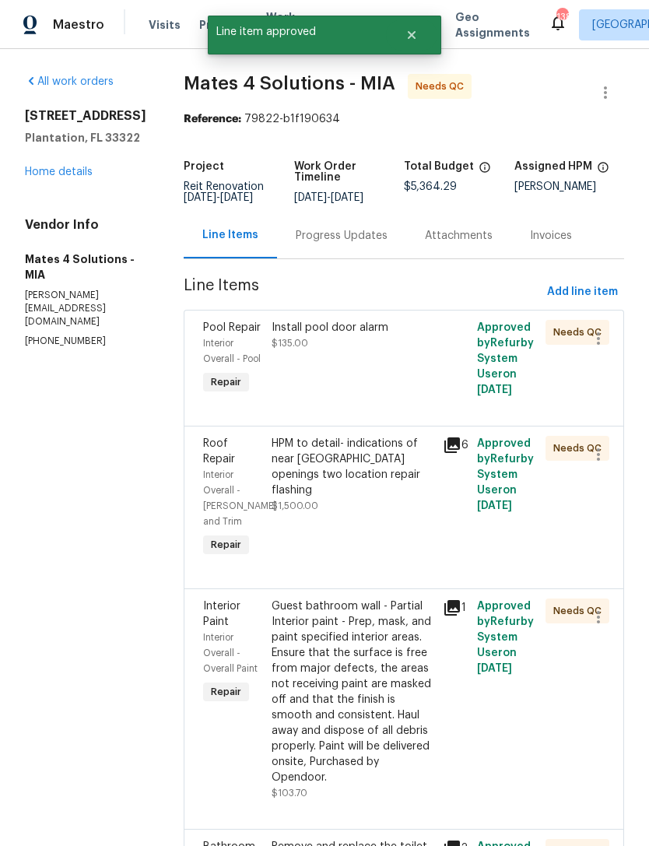
click at [339, 402] on div "Install pool door alarm $135.00" at bounding box center [352, 358] width 171 height 87
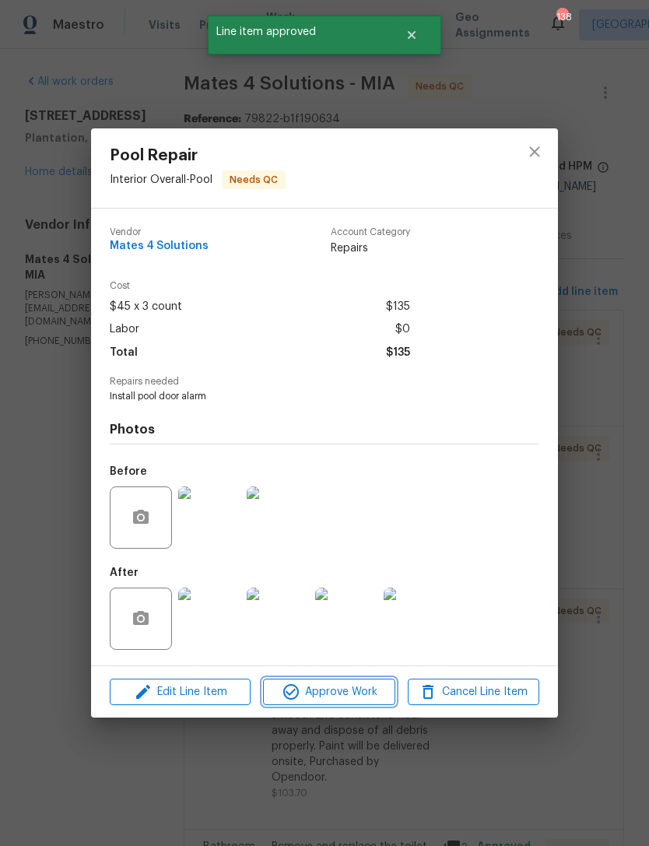
click at [342, 698] on span "Approve Work" at bounding box center [329, 692] width 122 height 19
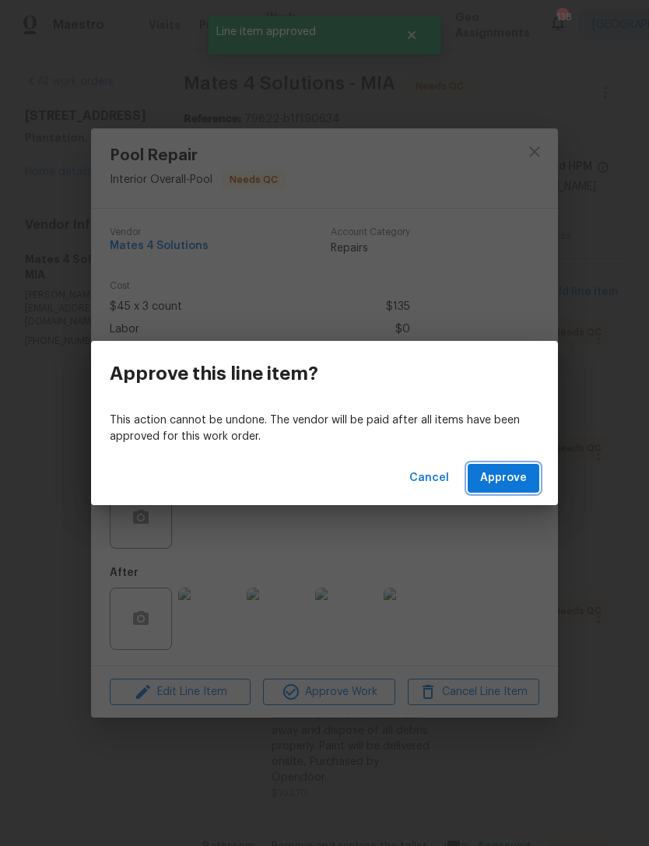
click at [503, 483] on span "Approve" at bounding box center [503, 478] width 47 height 19
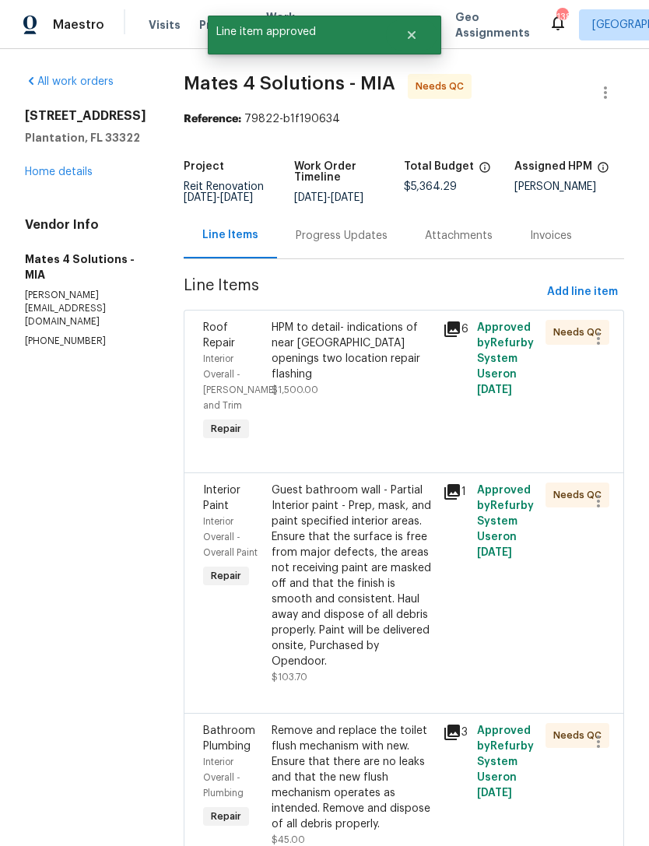
click at [339, 437] on div "HPM to detail- indications of near [GEOGRAPHIC_DATA] openings two location repa…" at bounding box center [352, 382] width 171 height 134
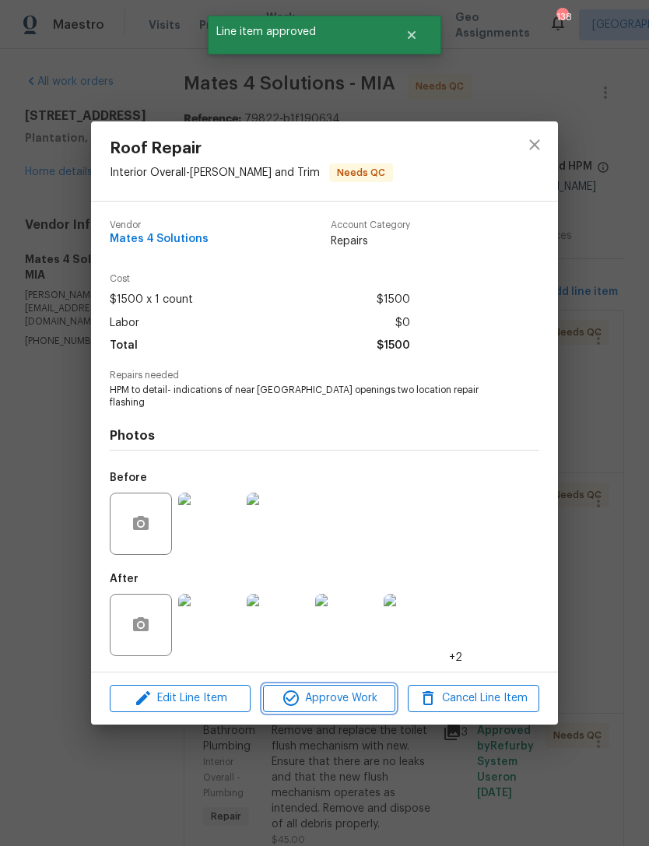
click at [349, 692] on span "Approve Work" at bounding box center [329, 698] width 122 height 19
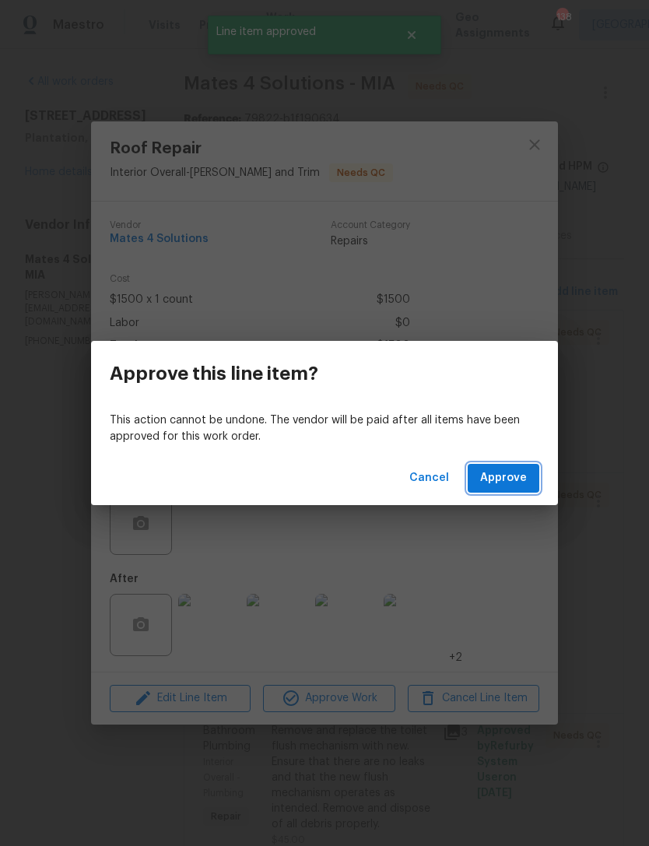
click at [503, 476] on span "Approve" at bounding box center [503, 478] width 47 height 19
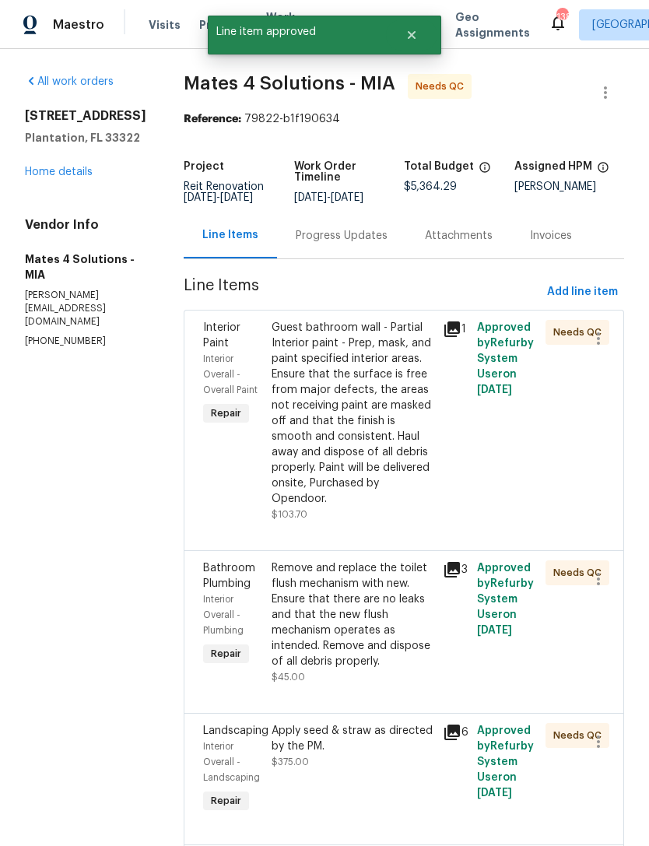
click at [333, 504] on div "Guest bathroom wall - Partial Interior paint - Prep, mask, and paint specified …" at bounding box center [353, 413] width 162 height 187
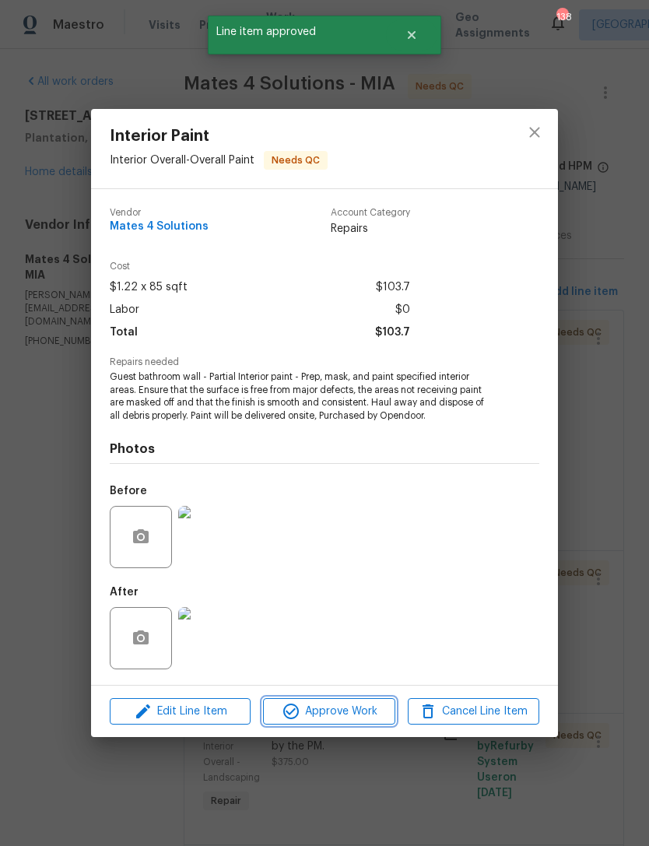
click at [349, 714] on span "Approve Work" at bounding box center [329, 711] width 122 height 19
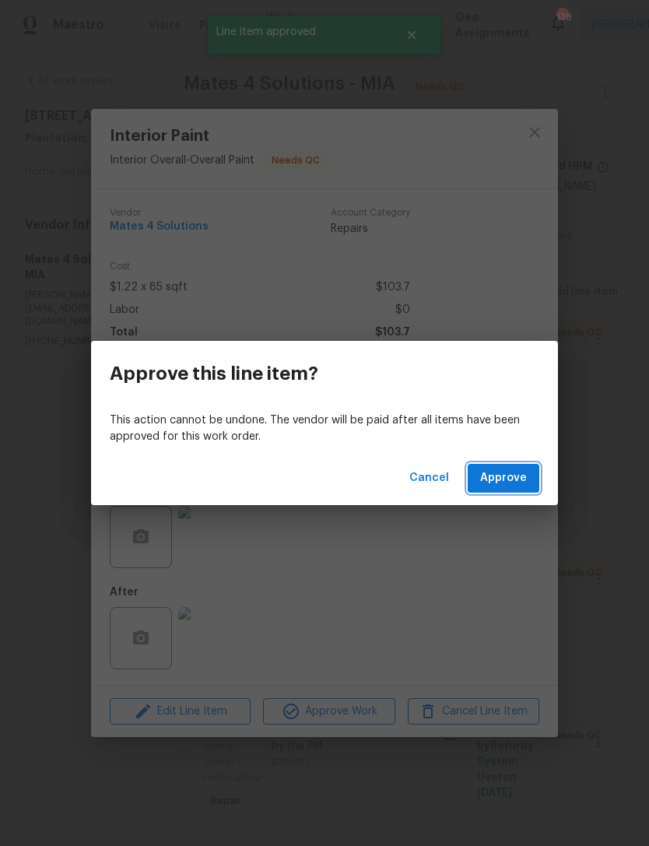
click at [503, 480] on span "Approve" at bounding box center [503, 478] width 47 height 19
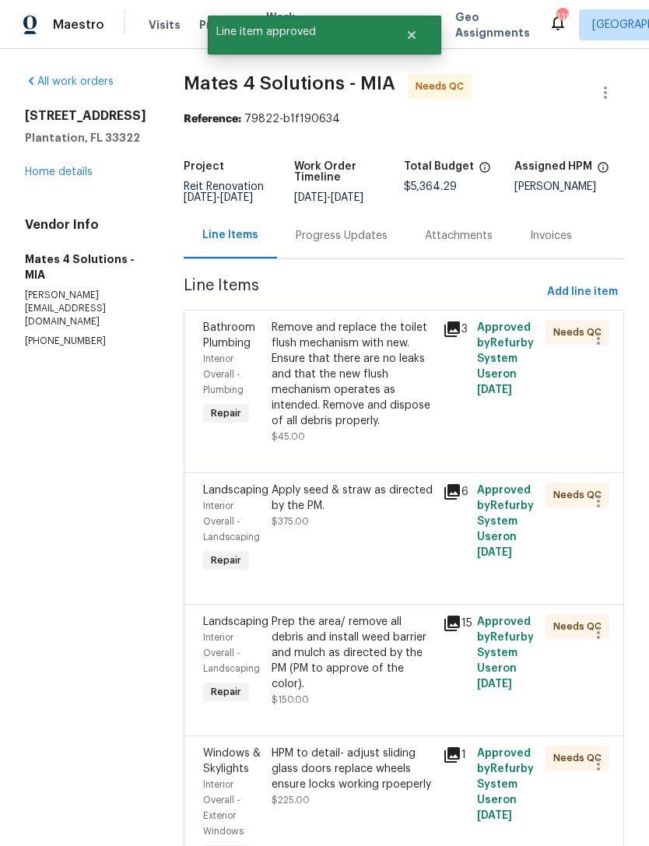
click at [344, 444] on div "Remove and replace the toilet flush mechanism with new. Ensure that there are n…" at bounding box center [353, 382] width 162 height 125
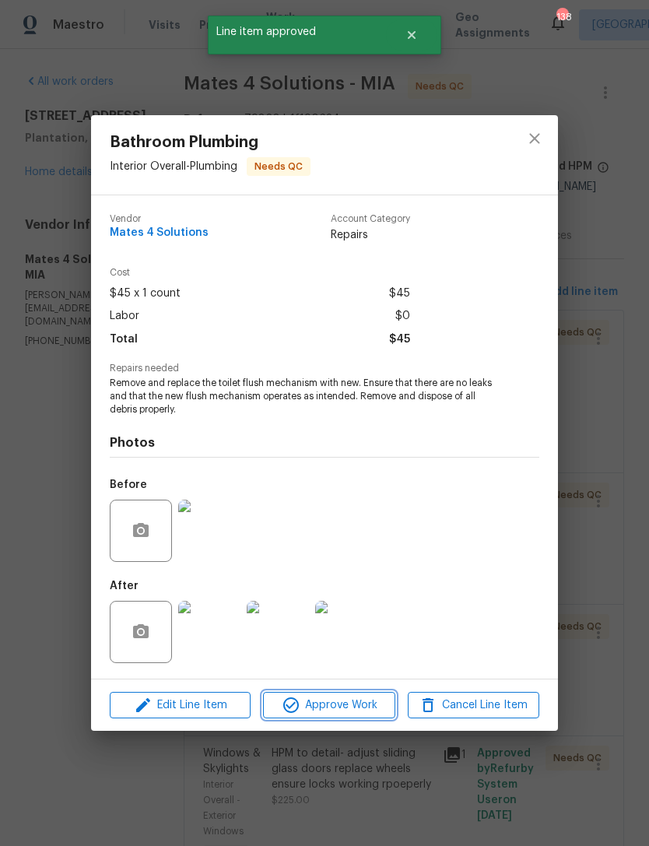
click at [333, 711] on span "Approve Work" at bounding box center [329, 705] width 122 height 19
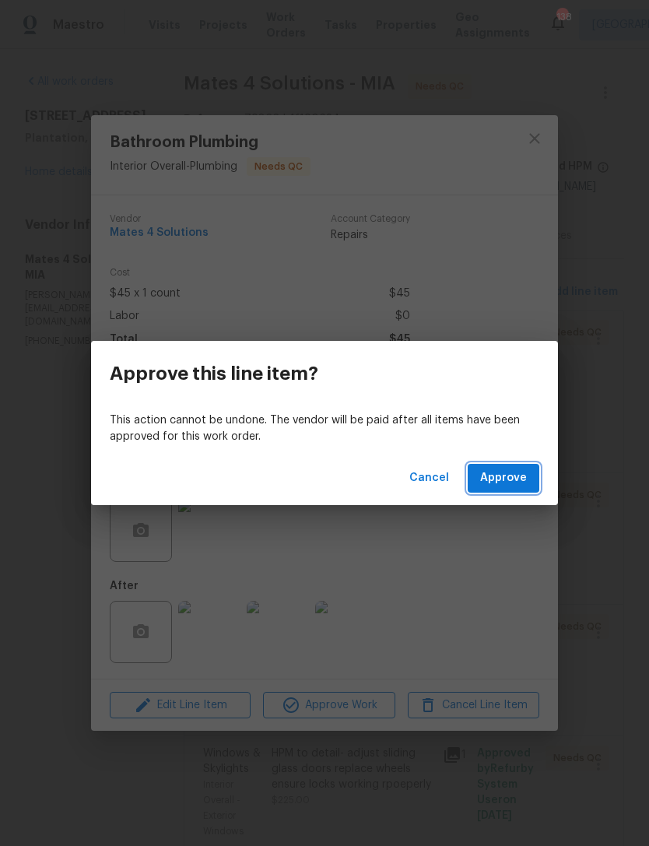
click at [501, 475] on span "Approve" at bounding box center [503, 478] width 47 height 19
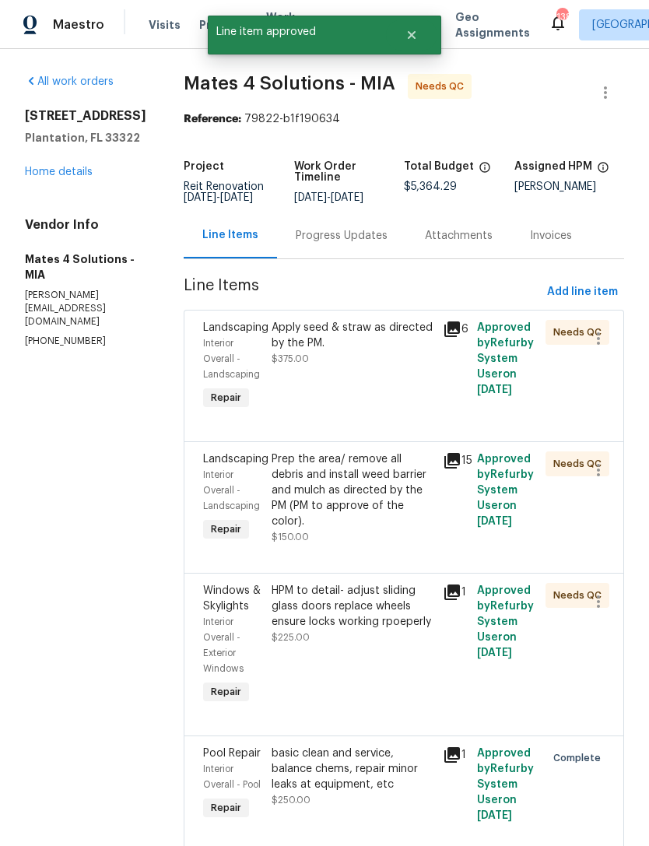
click at [340, 404] on div "Apply seed & straw as directed by the PM. $375.00" at bounding box center [352, 366] width 171 height 103
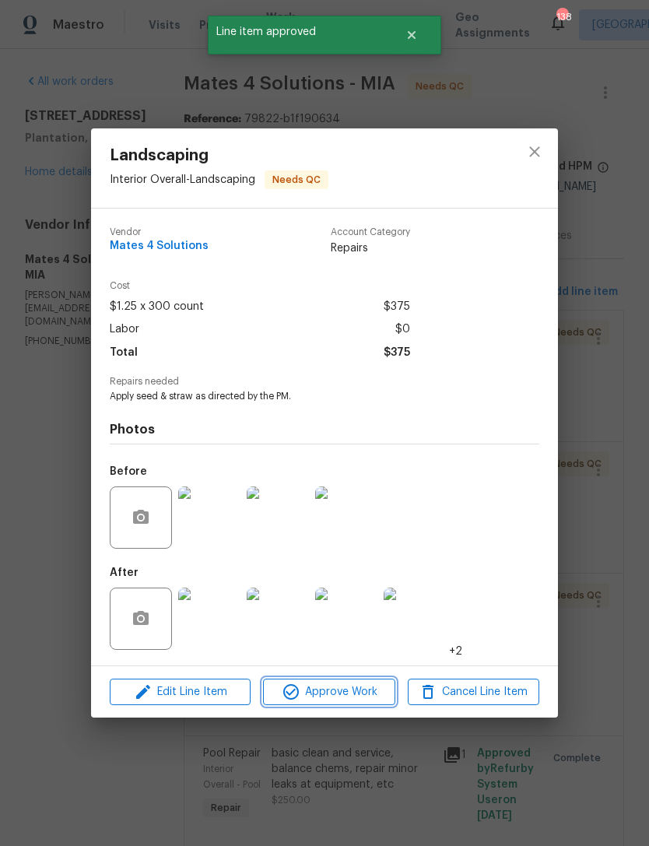
click at [347, 687] on span "Approve Work" at bounding box center [329, 692] width 122 height 19
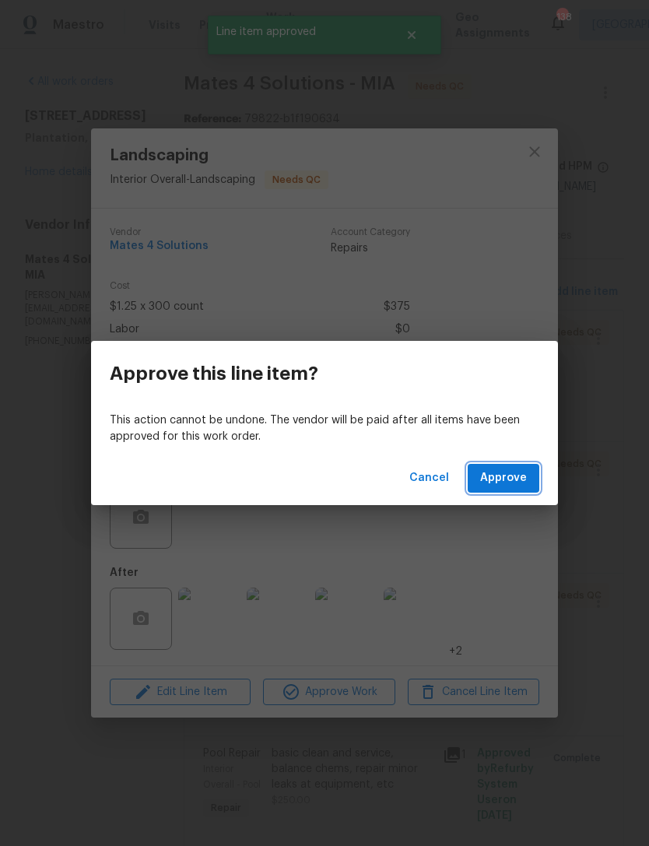
click at [497, 479] on span "Approve" at bounding box center [503, 478] width 47 height 19
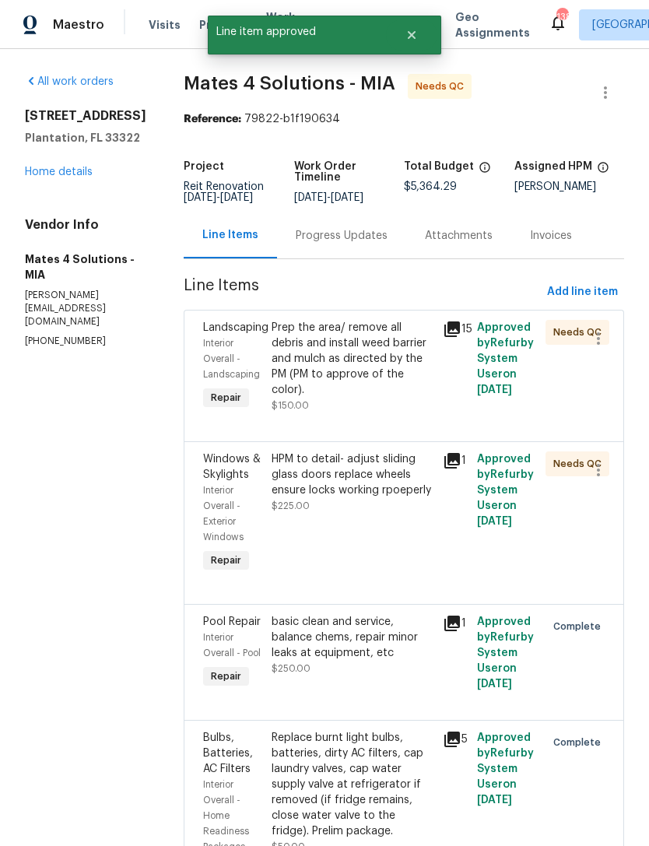
click at [361, 391] on div "Prep the area/ remove all debris and install weed barrier and mulch as directed…" at bounding box center [353, 359] width 162 height 78
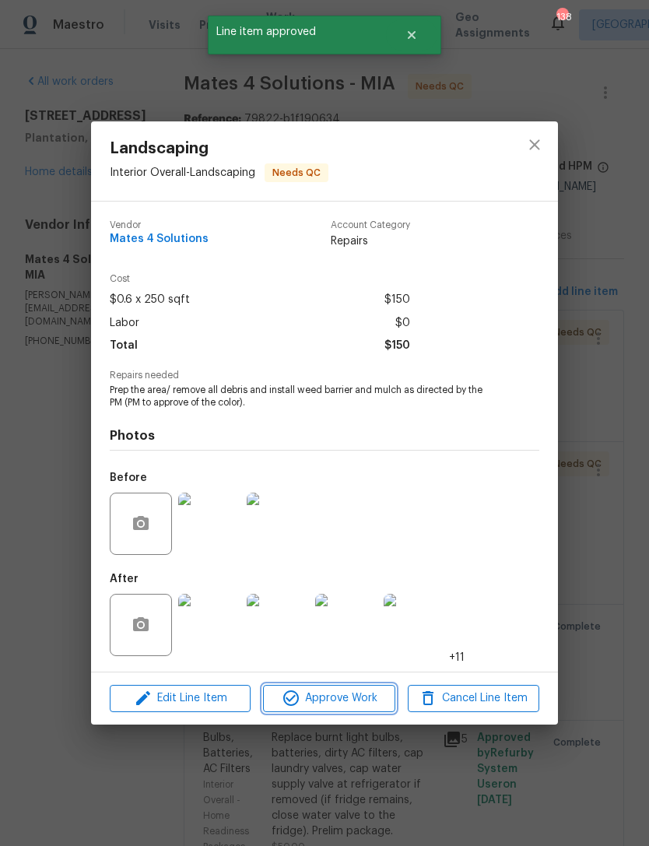
click at [329, 704] on span "Approve Work" at bounding box center [329, 698] width 122 height 19
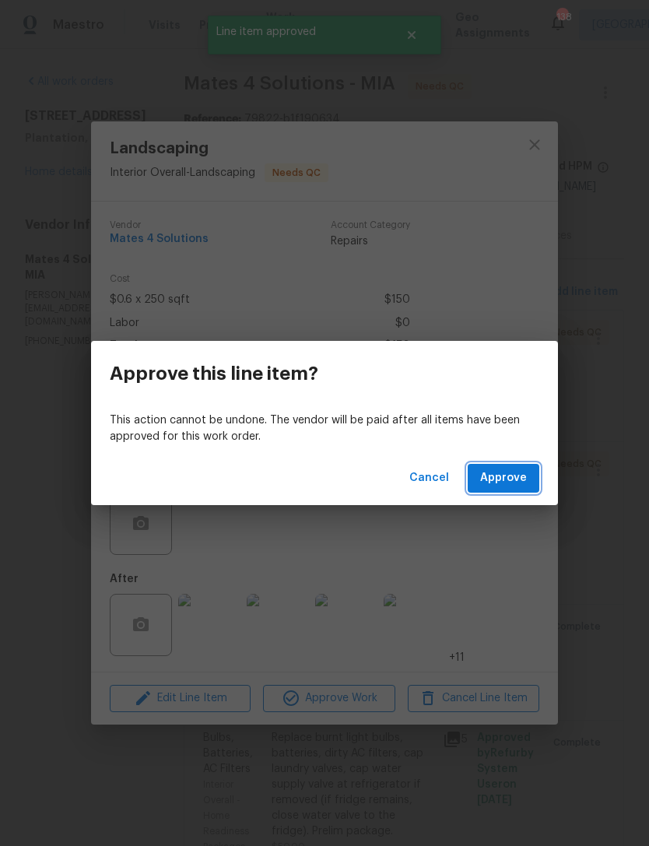
click at [503, 476] on span "Approve" at bounding box center [503, 478] width 47 height 19
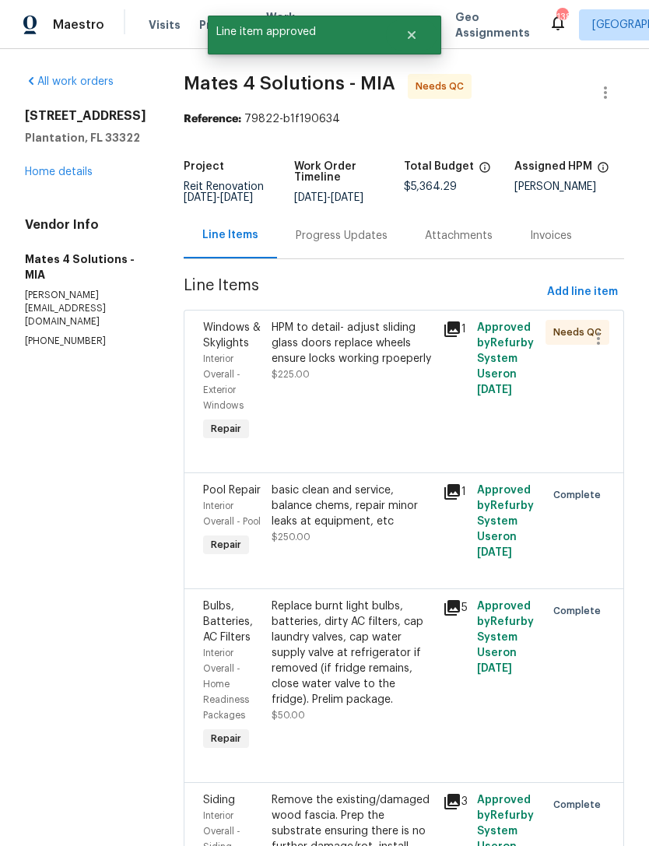
click at [344, 416] on div "HPM to detail- adjust sliding glass doors replace wheels ensure locks working r…" at bounding box center [352, 382] width 171 height 134
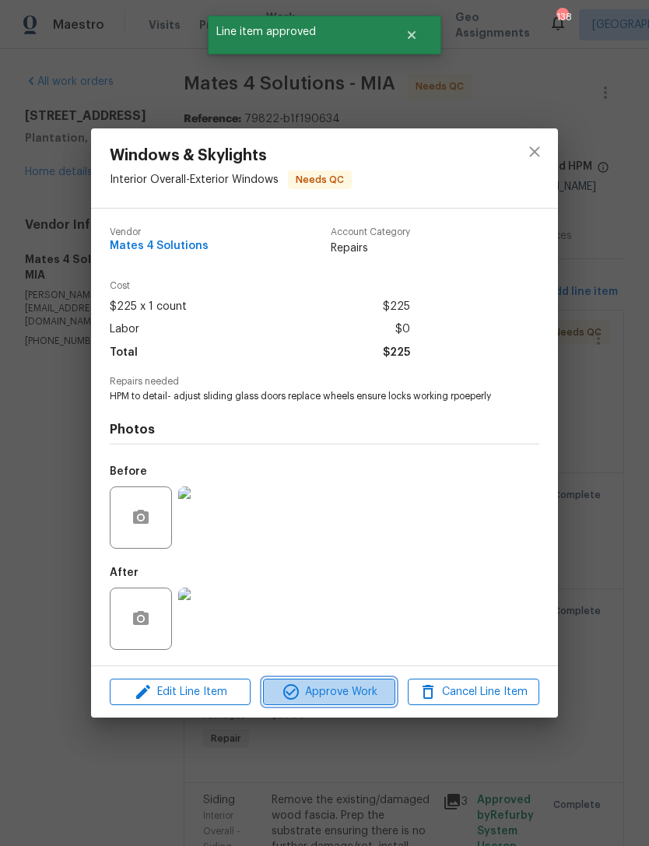
click at [341, 699] on span "Approve Work" at bounding box center [329, 692] width 122 height 19
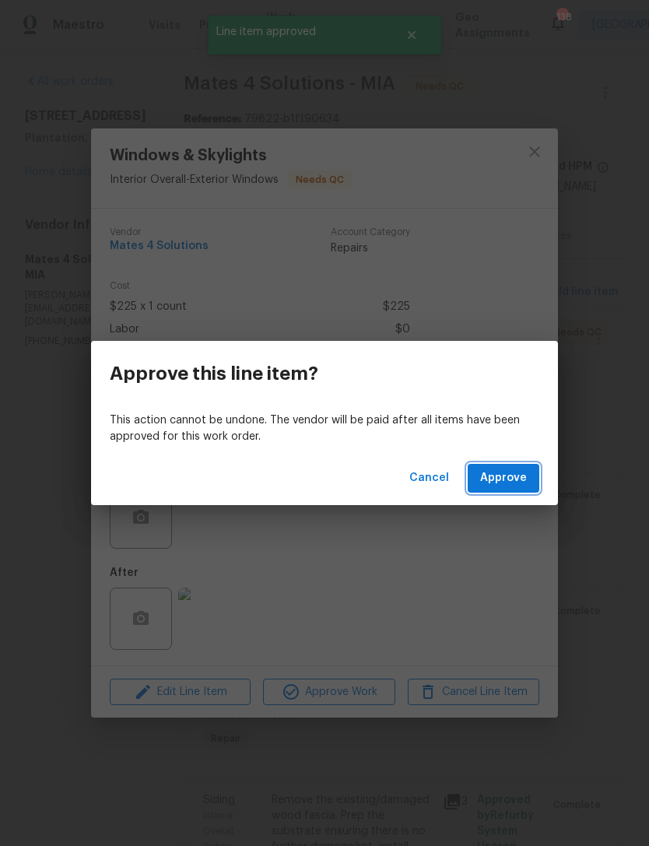
click at [500, 479] on span "Approve" at bounding box center [503, 478] width 47 height 19
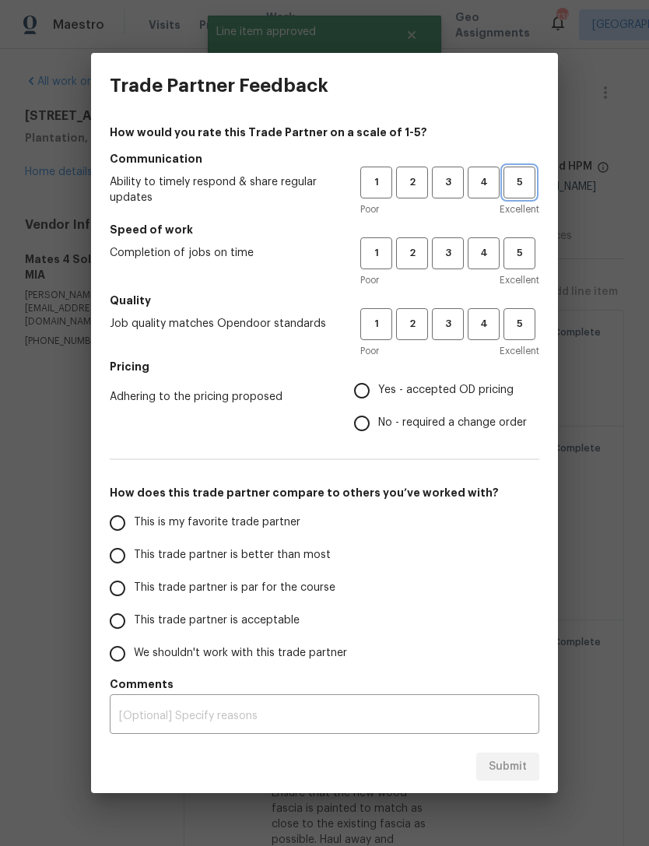
click at [521, 180] on span "5" at bounding box center [519, 183] width 29 height 18
click at [518, 251] on span "5" at bounding box center [519, 253] width 29 height 18
click at [519, 328] on span "5" at bounding box center [519, 324] width 29 height 18
click at [367, 385] on input "Yes - accepted OD pricing" at bounding box center [362, 390] width 33 height 33
radio input "true"
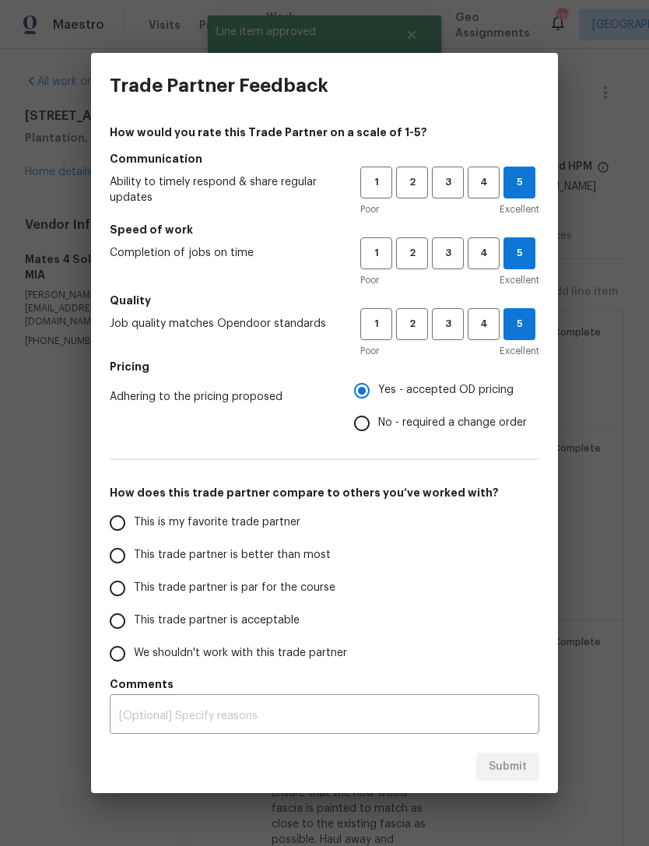
click at [117, 523] on input "This is my favorite trade partner" at bounding box center [117, 523] width 33 height 33
click at [492, 766] on span "Submit" at bounding box center [508, 766] width 38 height 19
radio input "true"
radio input "false"
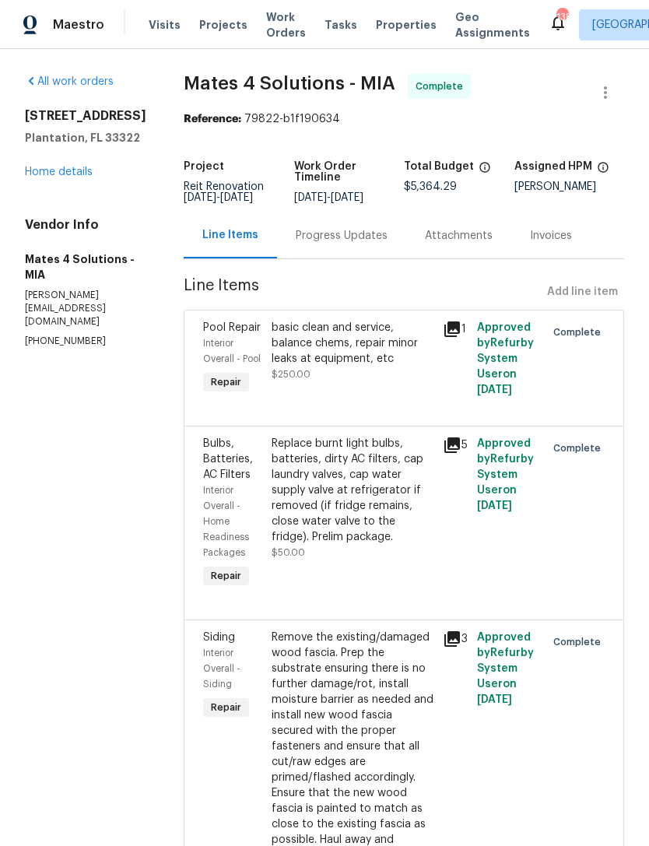
click at [269, 25] on span "Work Orders" at bounding box center [286, 24] width 40 height 31
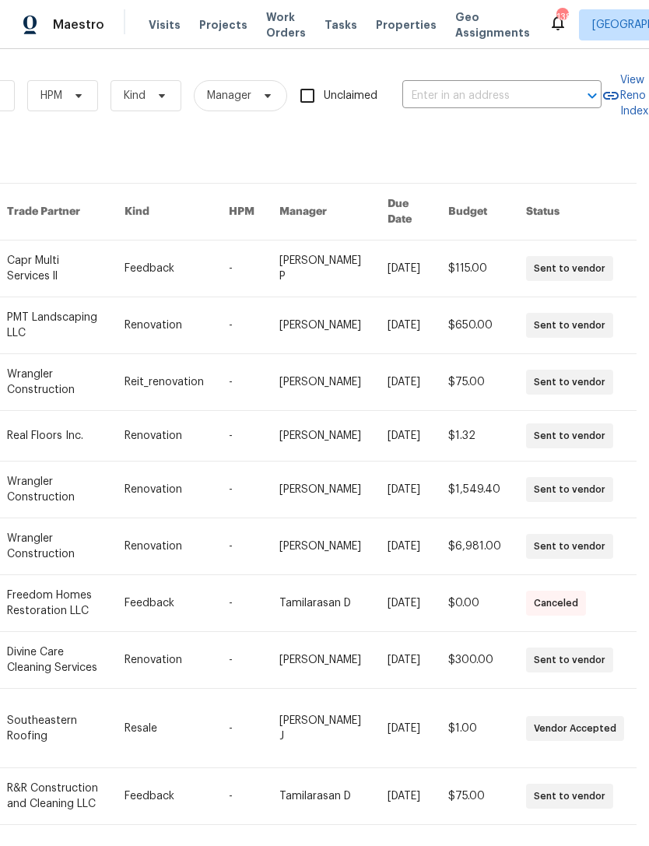
scroll to position [0, 256]
click at [503, 97] on input "text" at bounding box center [480, 96] width 156 height 24
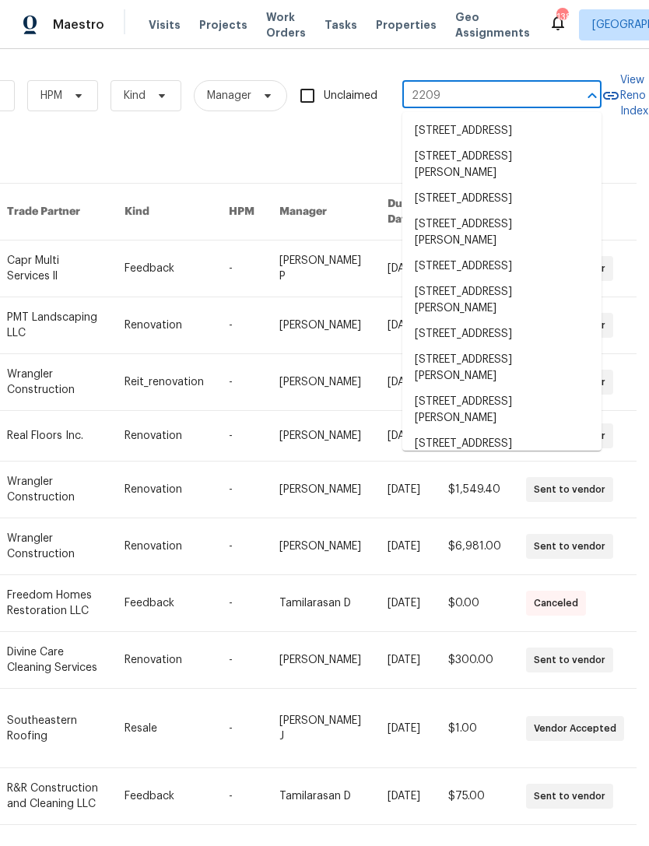
type input "2209 s"
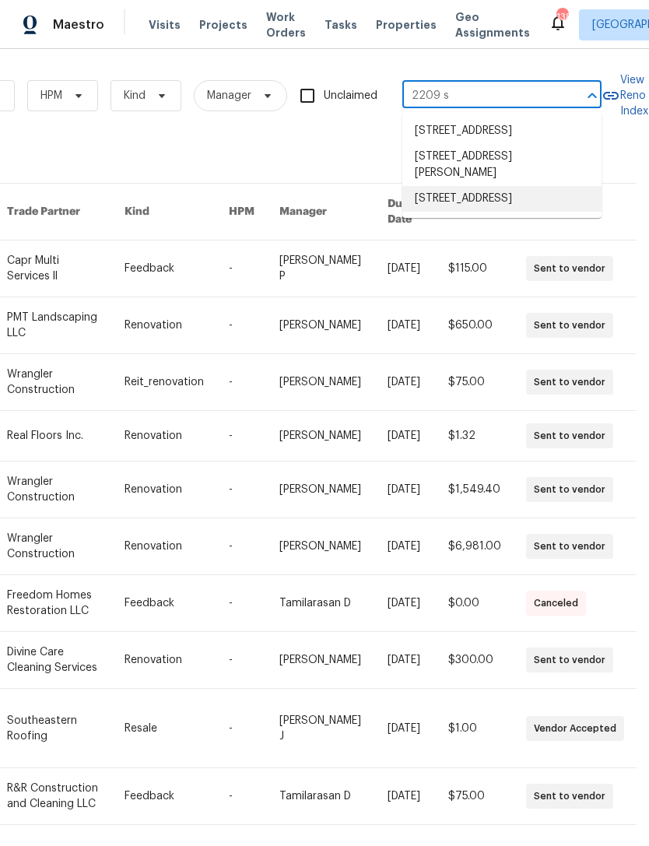
click at [508, 212] on li "[STREET_ADDRESS]" at bounding box center [501, 199] width 199 height 26
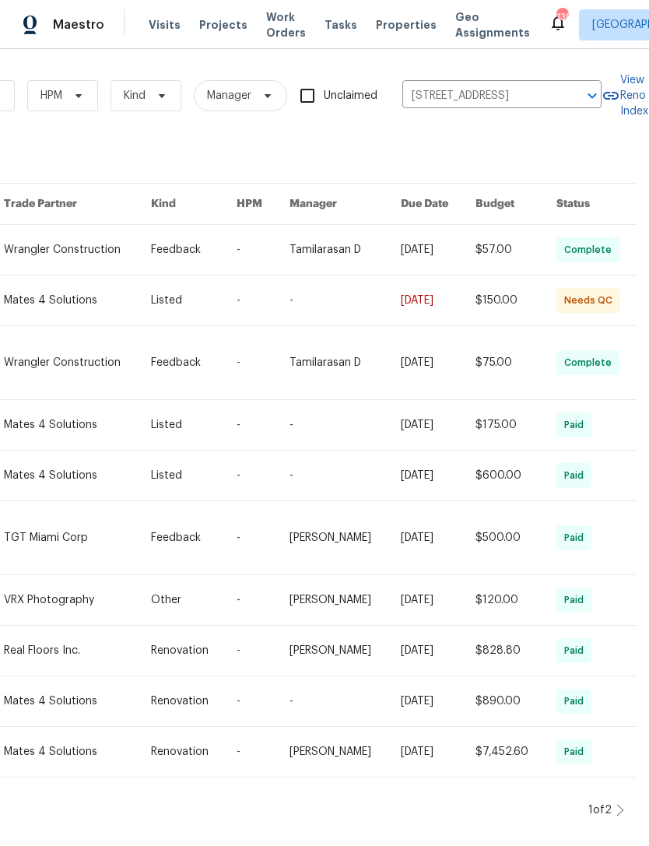
click at [379, 307] on link at bounding box center [345, 301] width 111 height 50
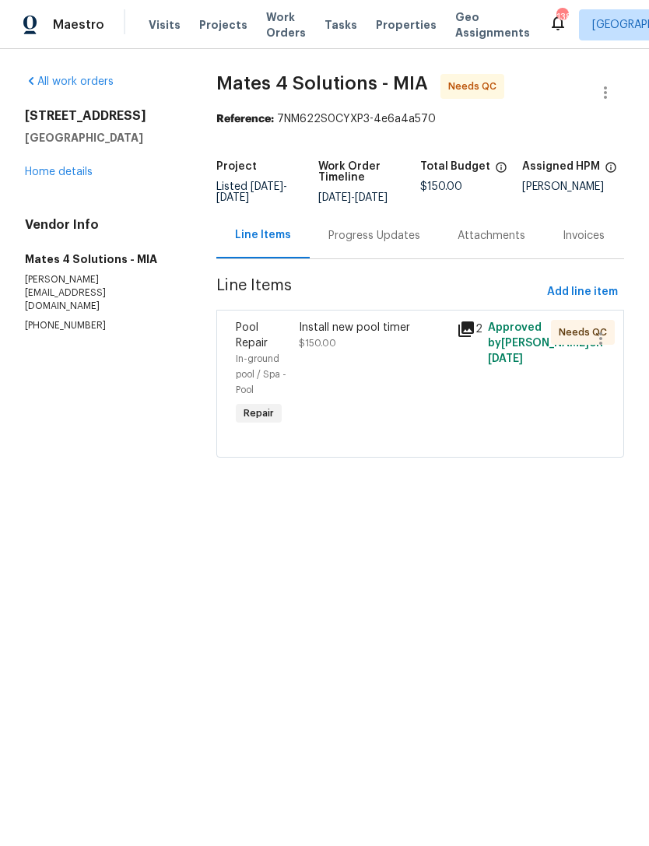
click at [380, 385] on div "Install new pool timer $150.00" at bounding box center [372, 374] width 157 height 118
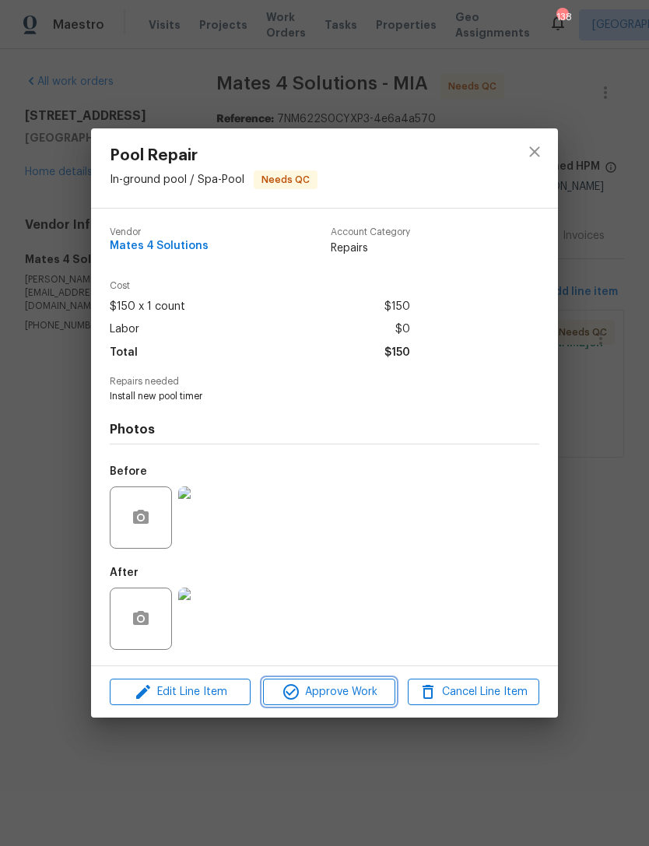
click at [351, 693] on span "Approve Work" at bounding box center [329, 692] width 122 height 19
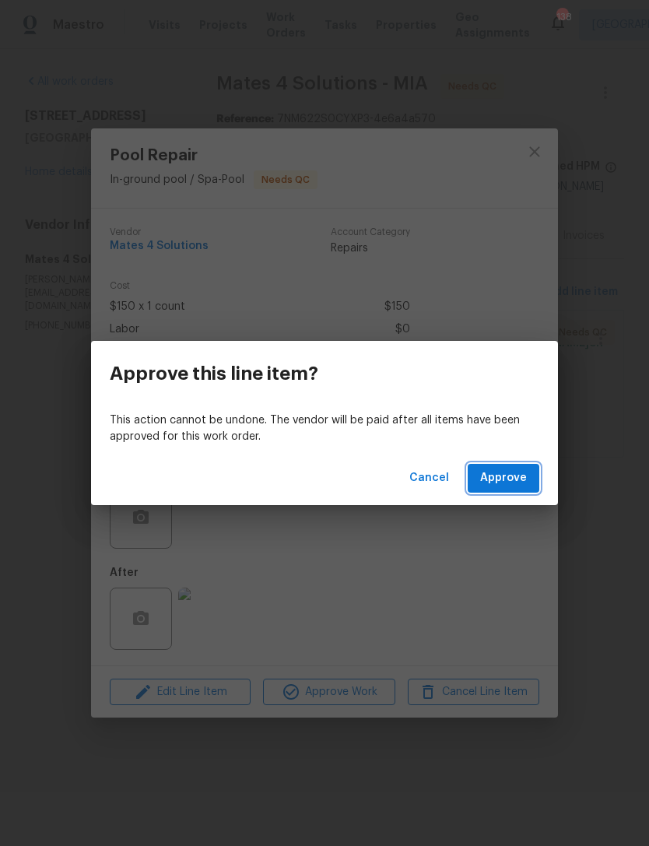
click at [507, 479] on span "Approve" at bounding box center [503, 478] width 47 height 19
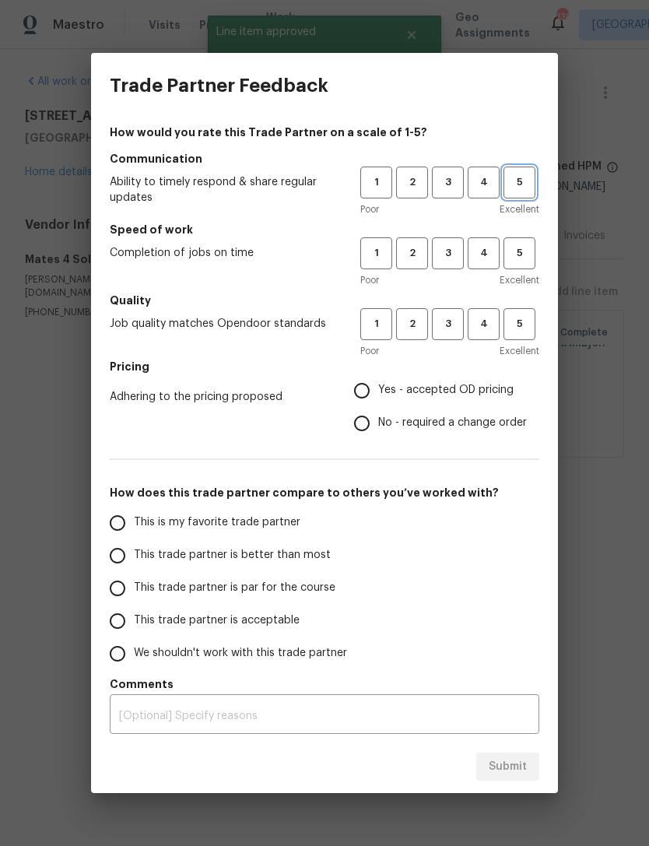
click at [520, 186] on span "5" at bounding box center [519, 183] width 29 height 18
click at [515, 254] on span "5" at bounding box center [519, 253] width 29 height 18
click at [525, 317] on span "5" at bounding box center [519, 324] width 29 height 18
click at [368, 387] on input "Yes - accepted OD pricing" at bounding box center [362, 390] width 33 height 33
radio input "true"
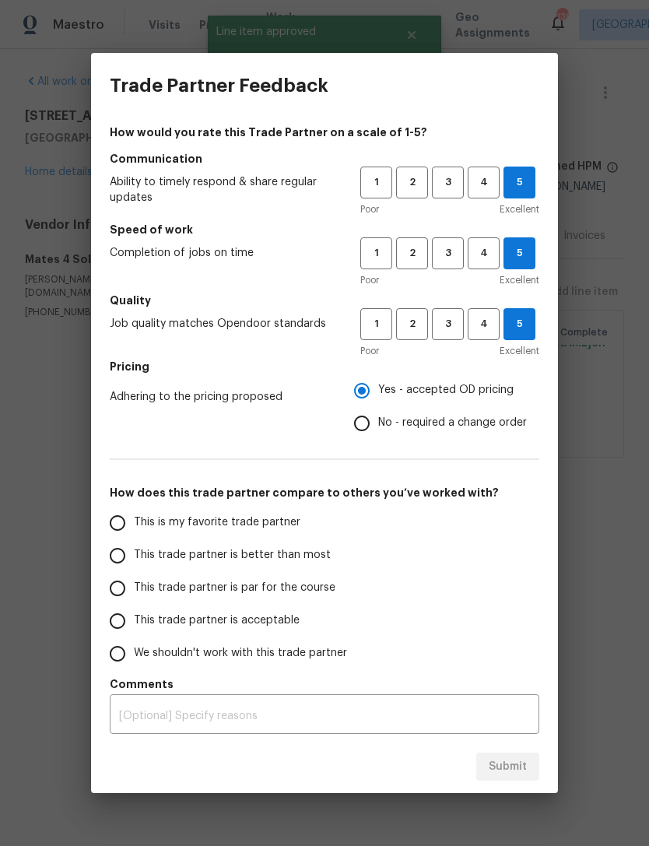
click at [112, 528] on input "This is my favorite trade partner" at bounding box center [117, 523] width 33 height 33
click at [508, 762] on span "Submit" at bounding box center [508, 766] width 38 height 19
radio input "true"
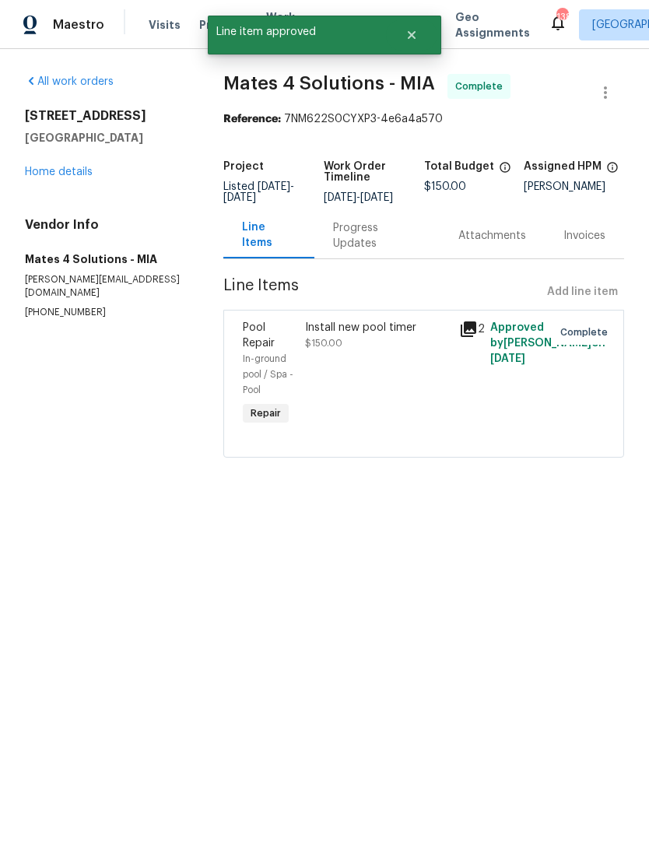
radio input "false"
